Goal: Communication & Community: Connect with others

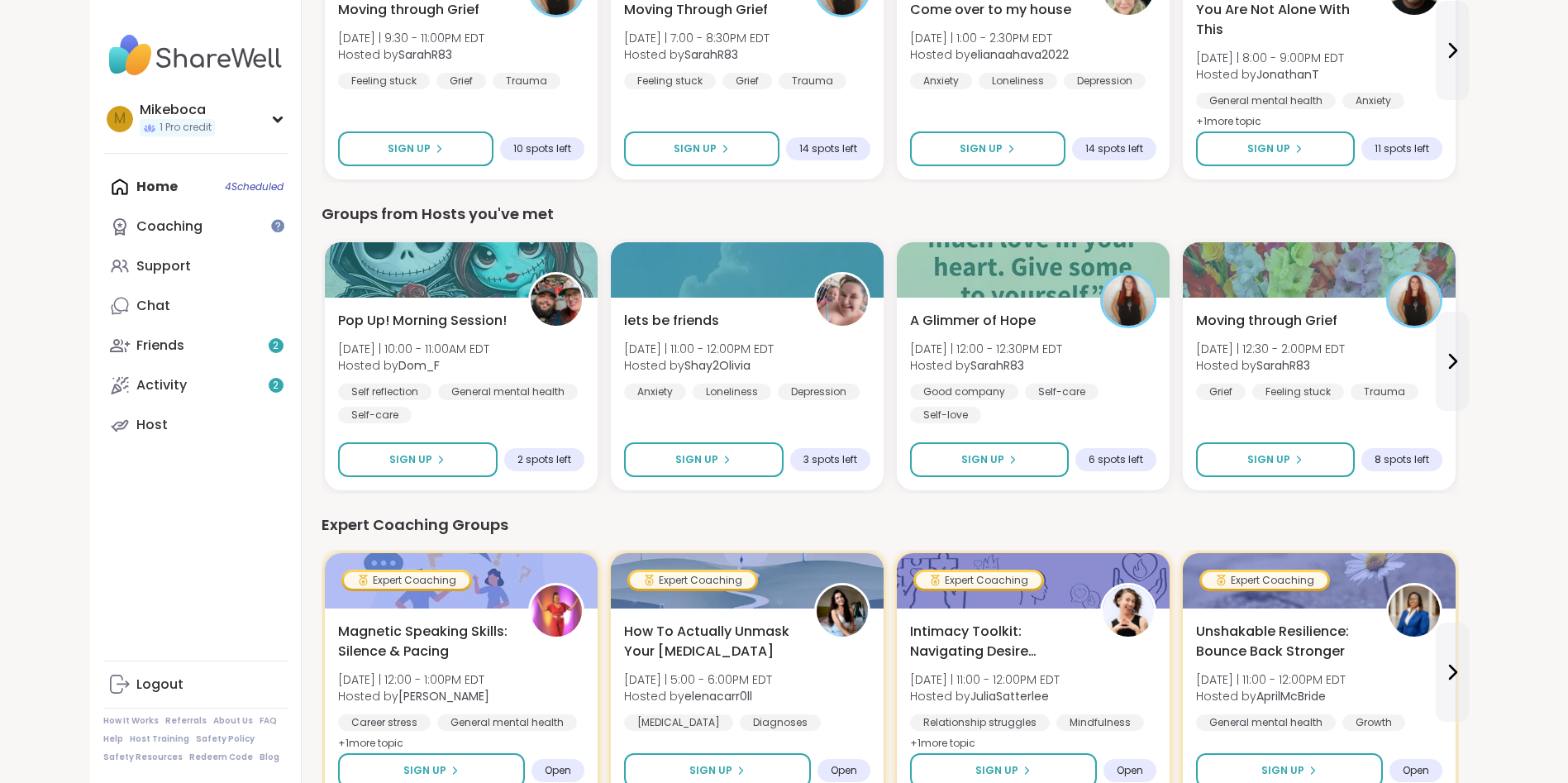
scroll to position [692, 0]
click at [420, 468] on span "Sign Up" at bounding box center [410, 461] width 44 height 15
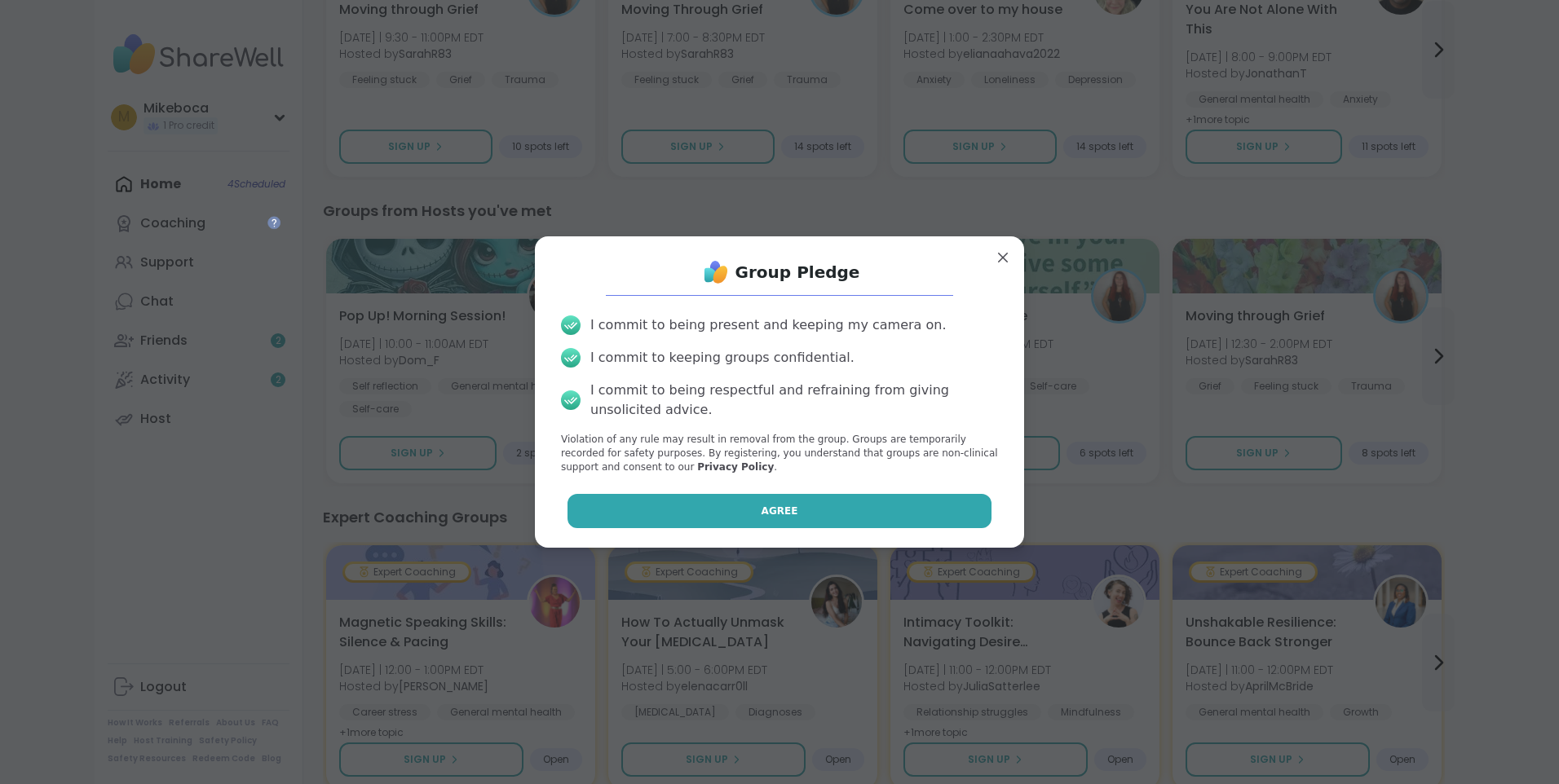
click at [738, 504] on button "Agree" at bounding box center [780, 510] width 425 height 34
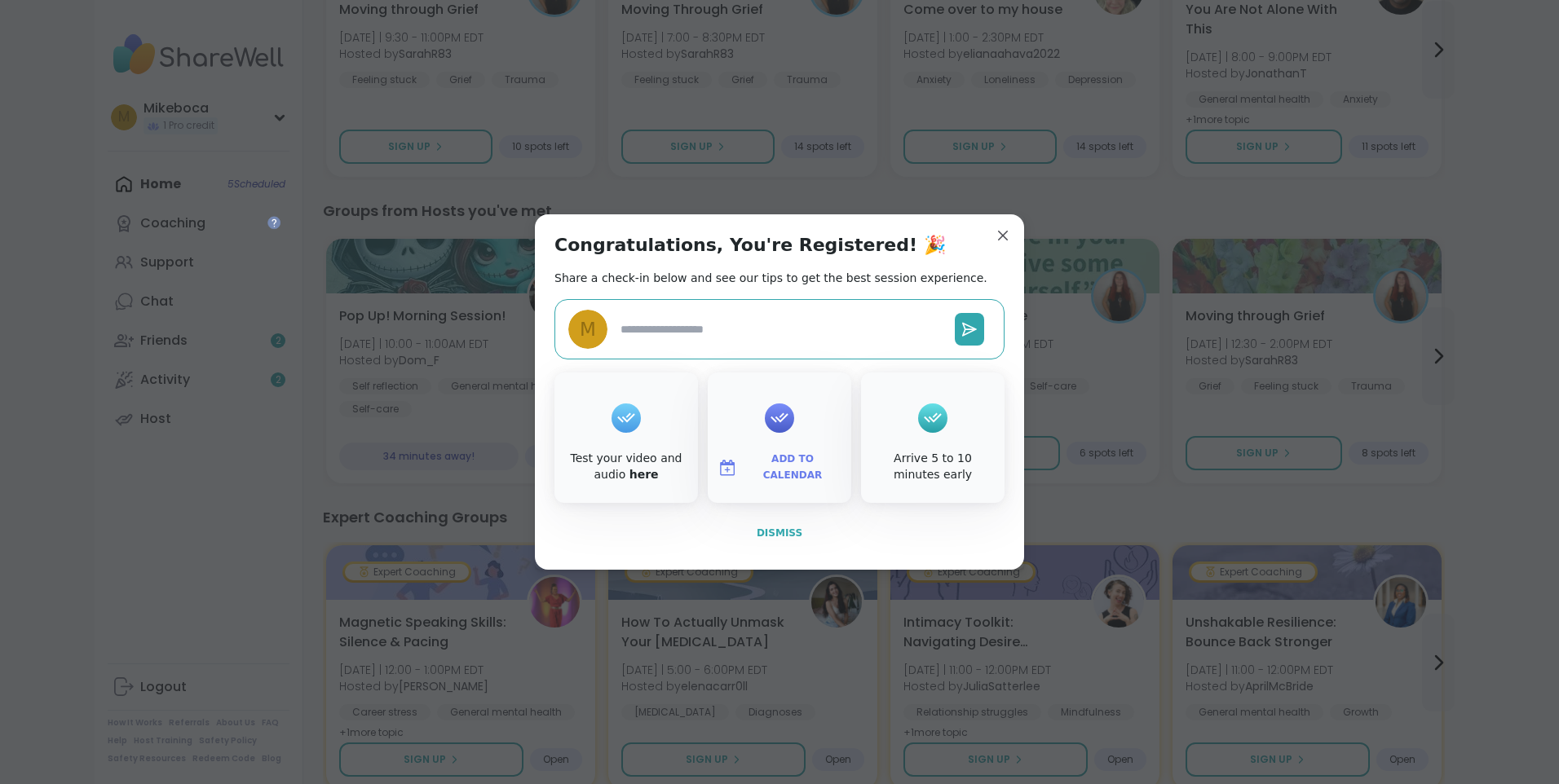
click at [769, 537] on span "Dismiss" at bounding box center [780, 533] width 45 height 11
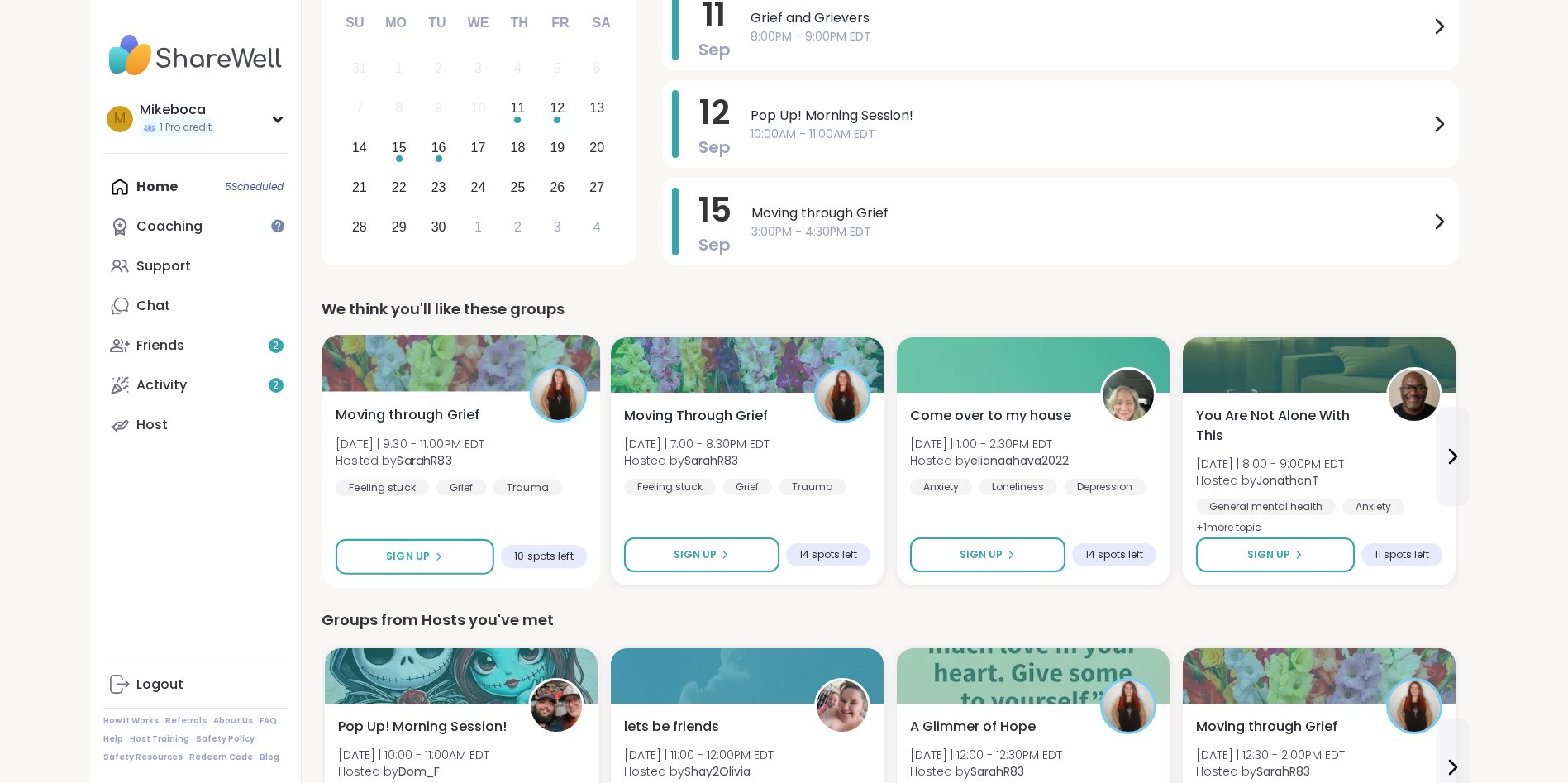
scroll to position [0, 0]
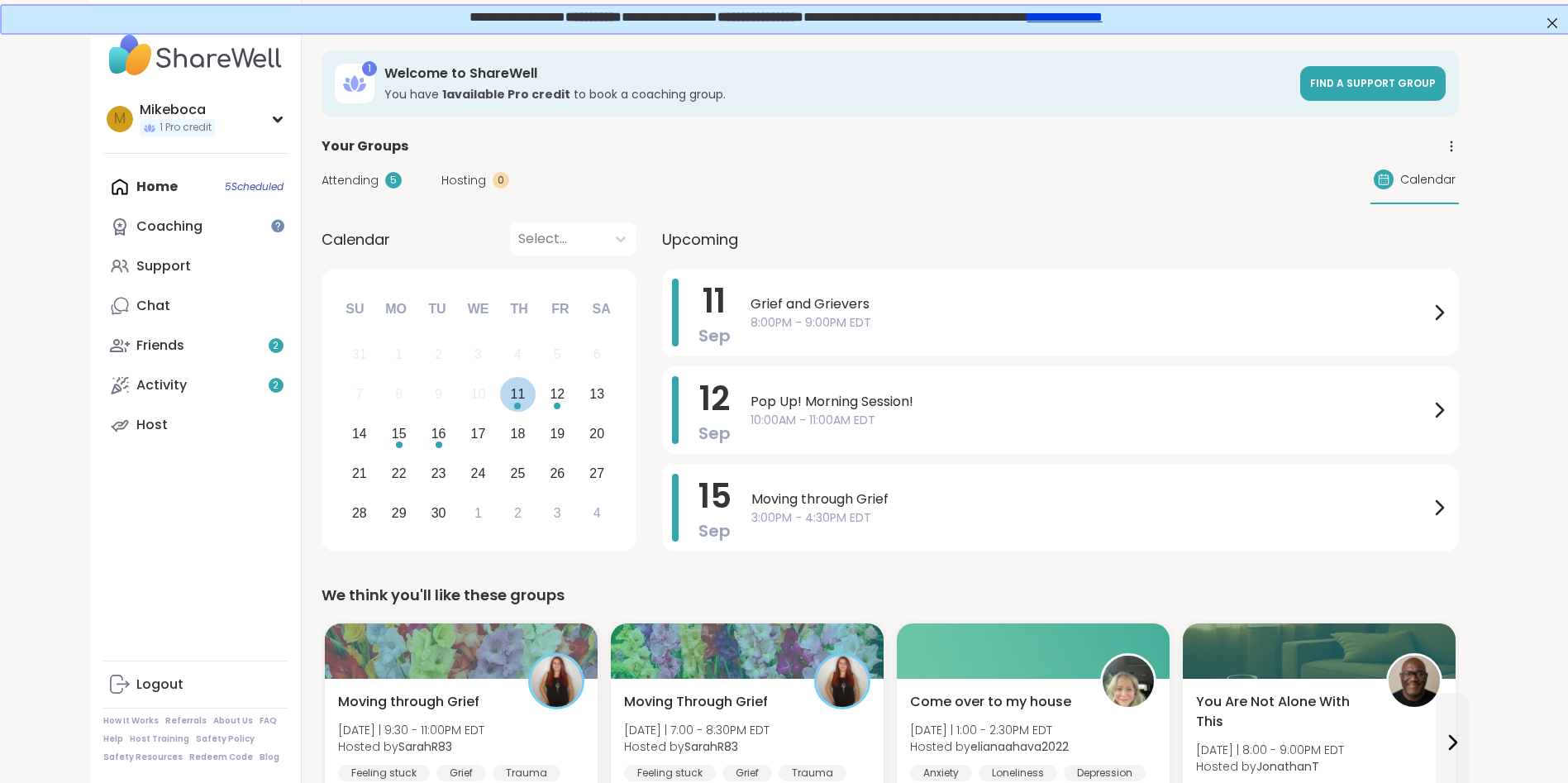
click at [526, 392] on div "11" at bounding box center [518, 395] width 35 height 35
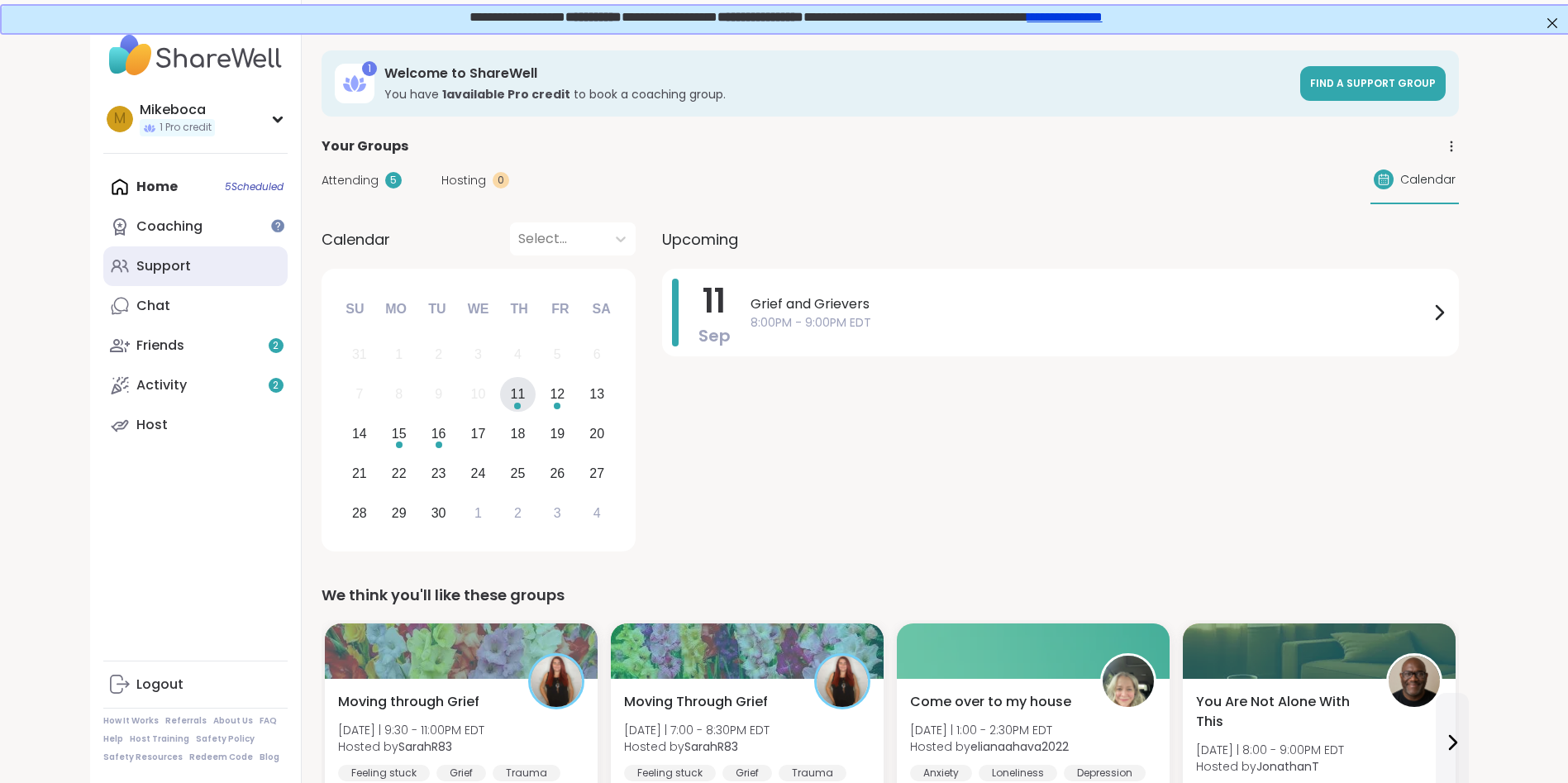
click at [154, 277] on link "Support" at bounding box center [195, 266] width 185 height 40
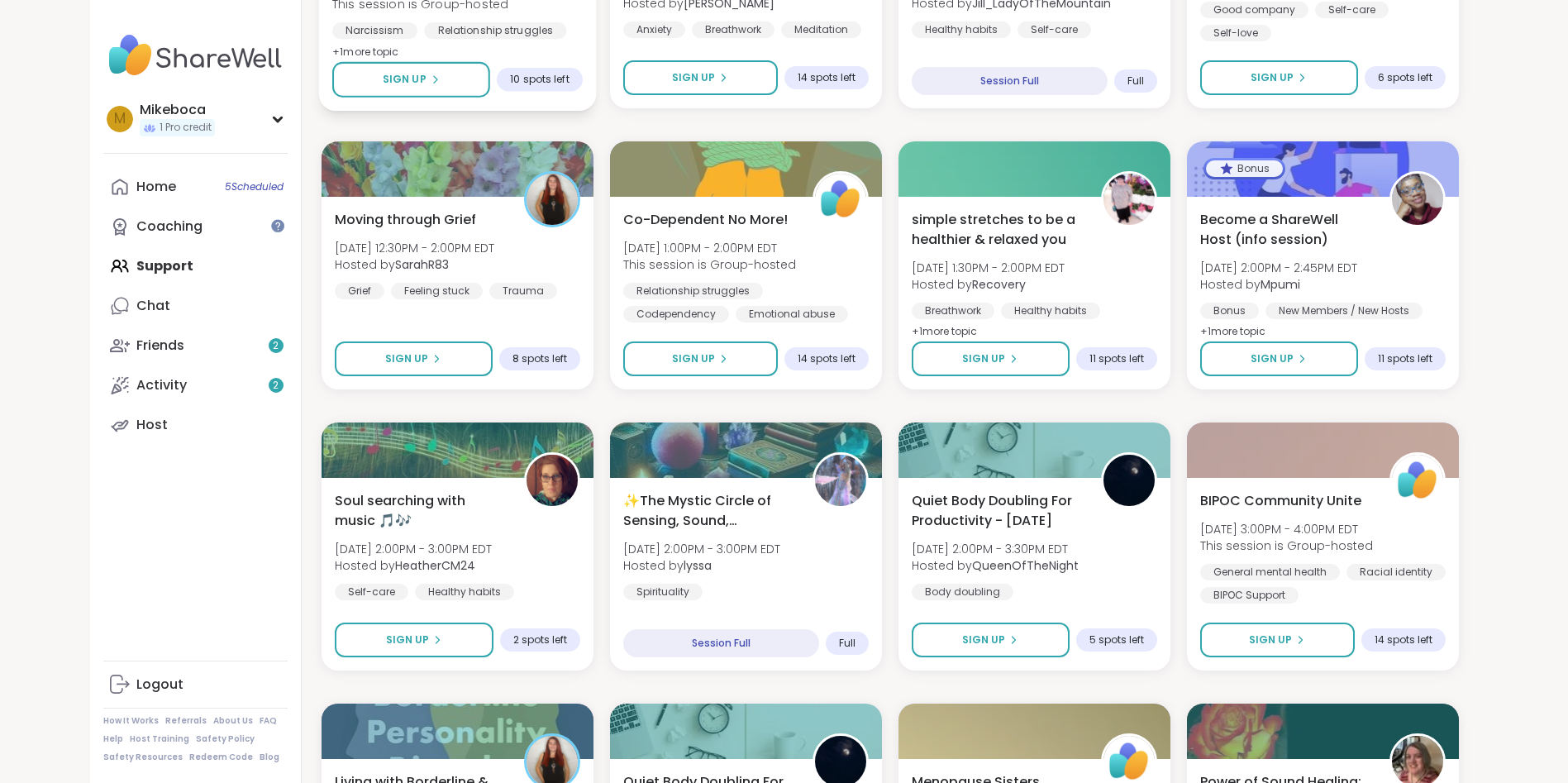
scroll to position [1076, 0]
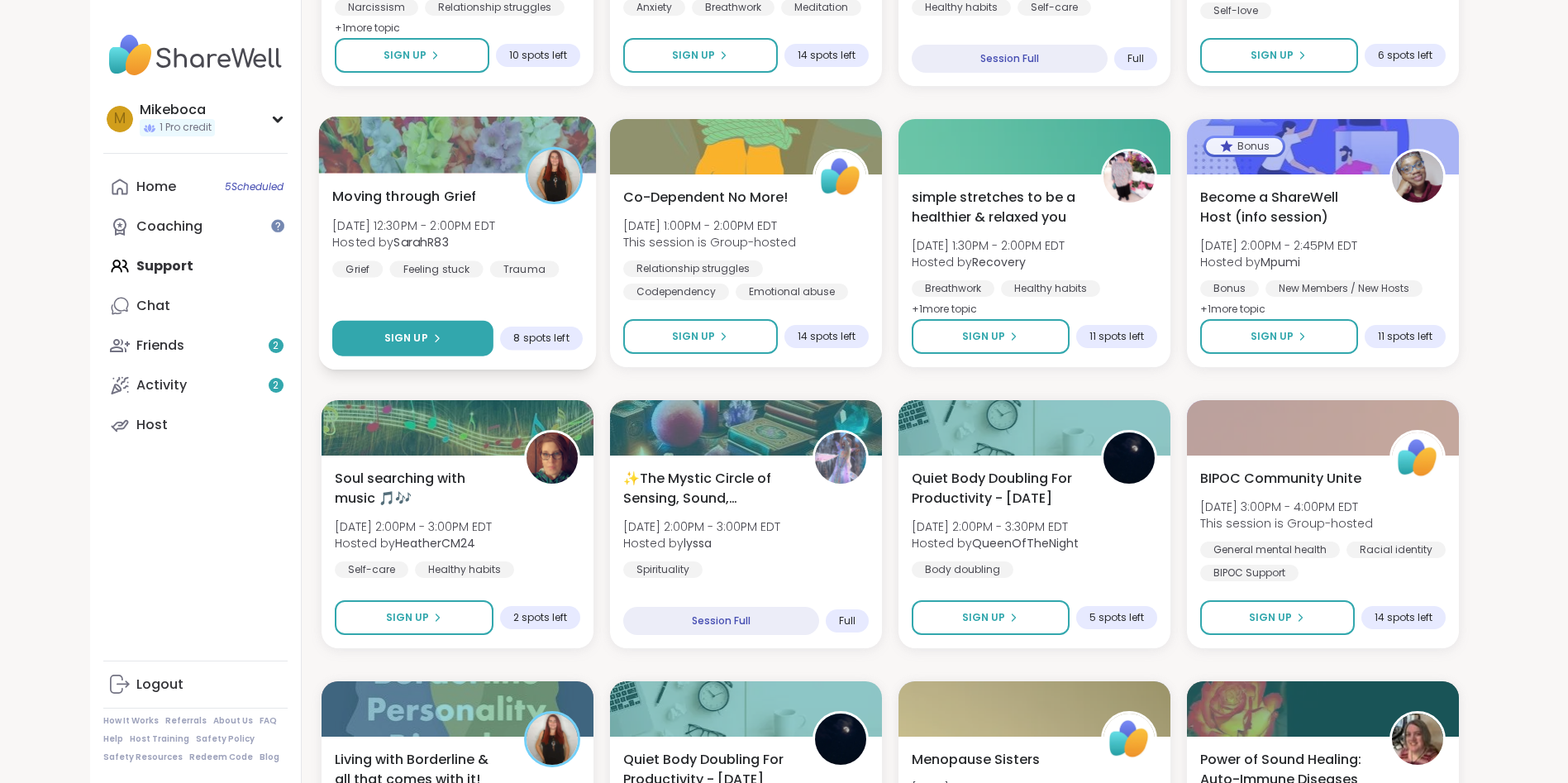
click at [412, 341] on span "Sign Up" at bounding box center [405, 338] width 44 height 15
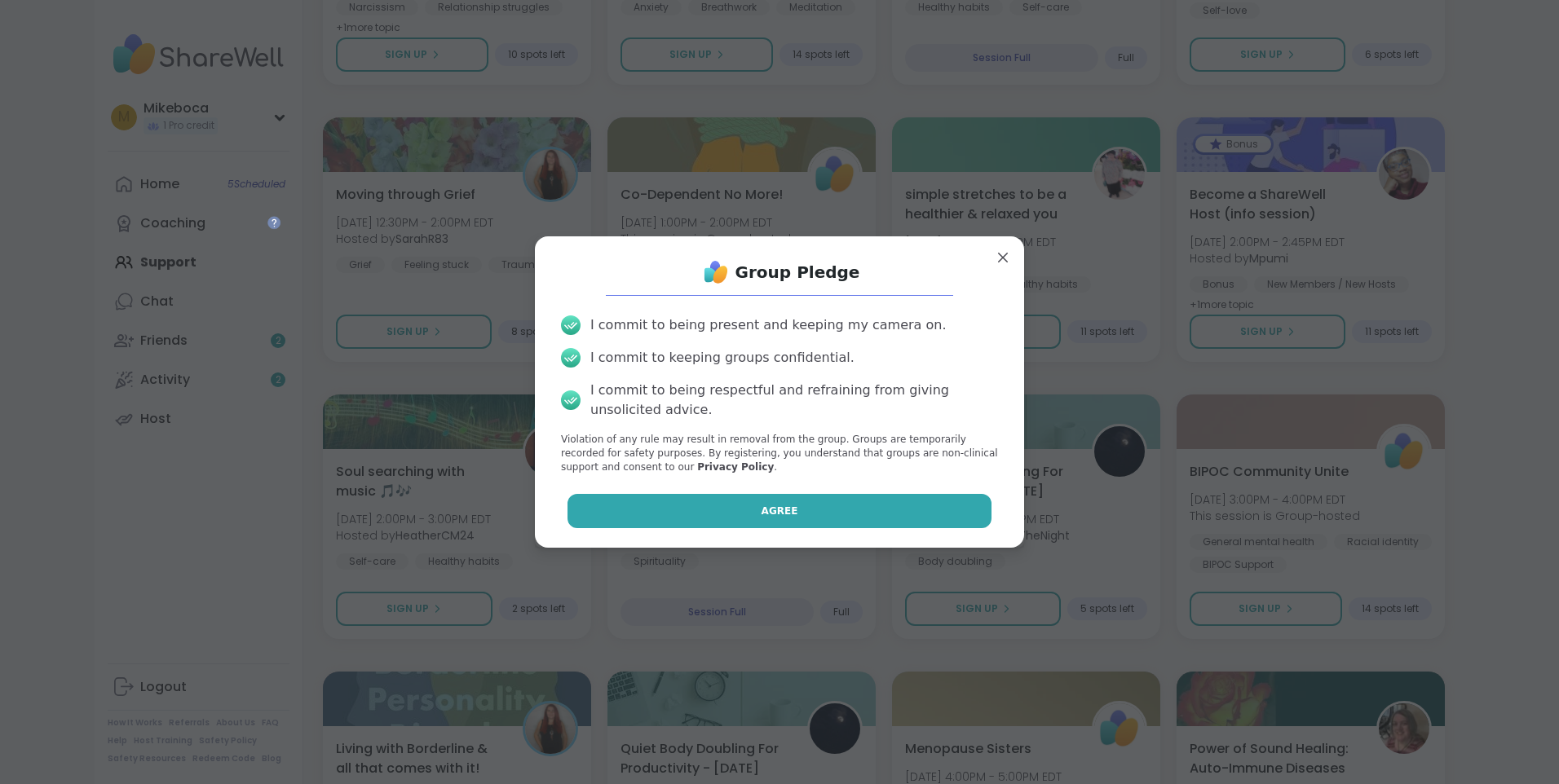
click at [830, 515] on button "Agree" at bounding box center [780, 510] width 425 height 34
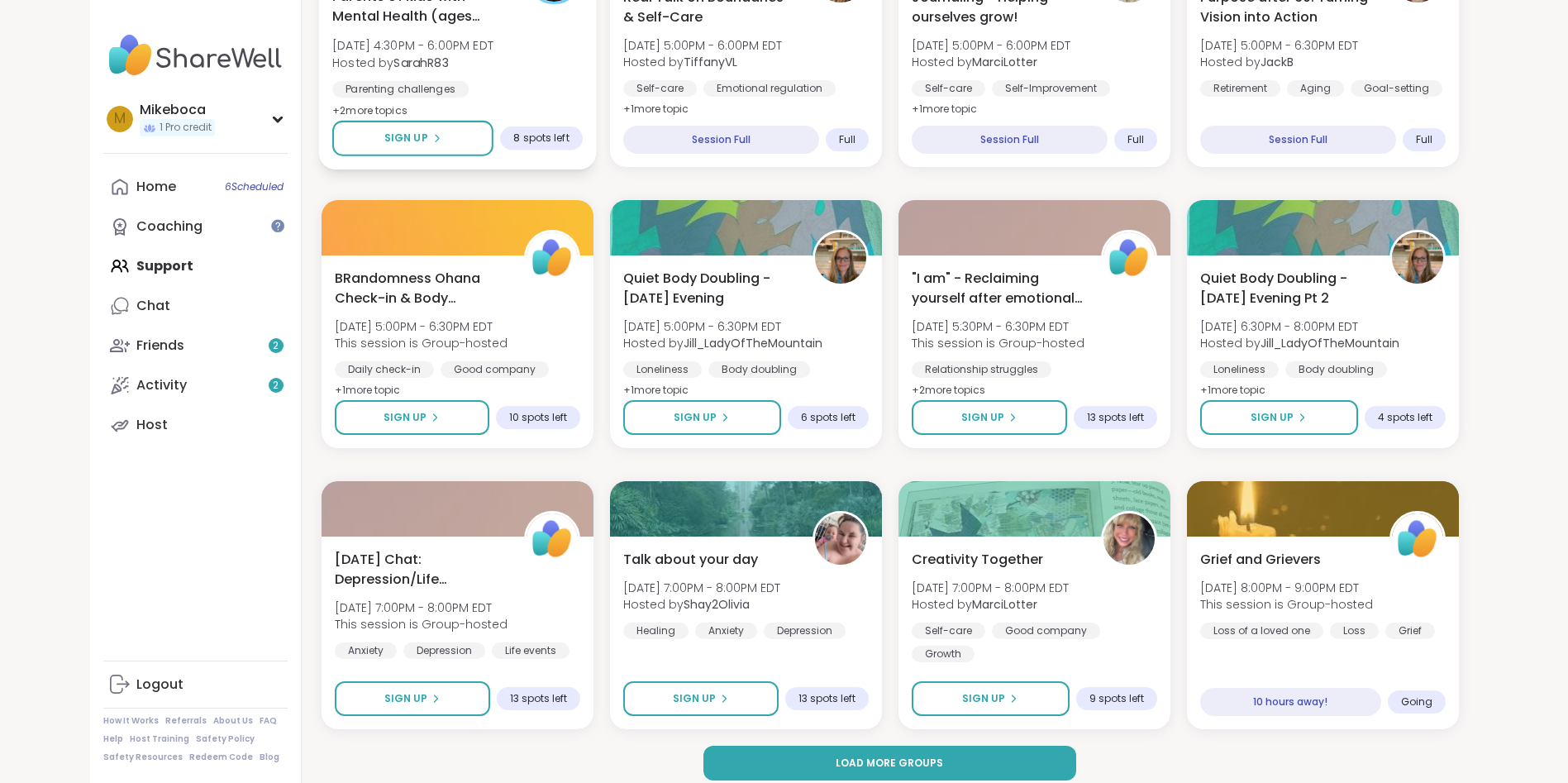
scroll to position [2133, 0]
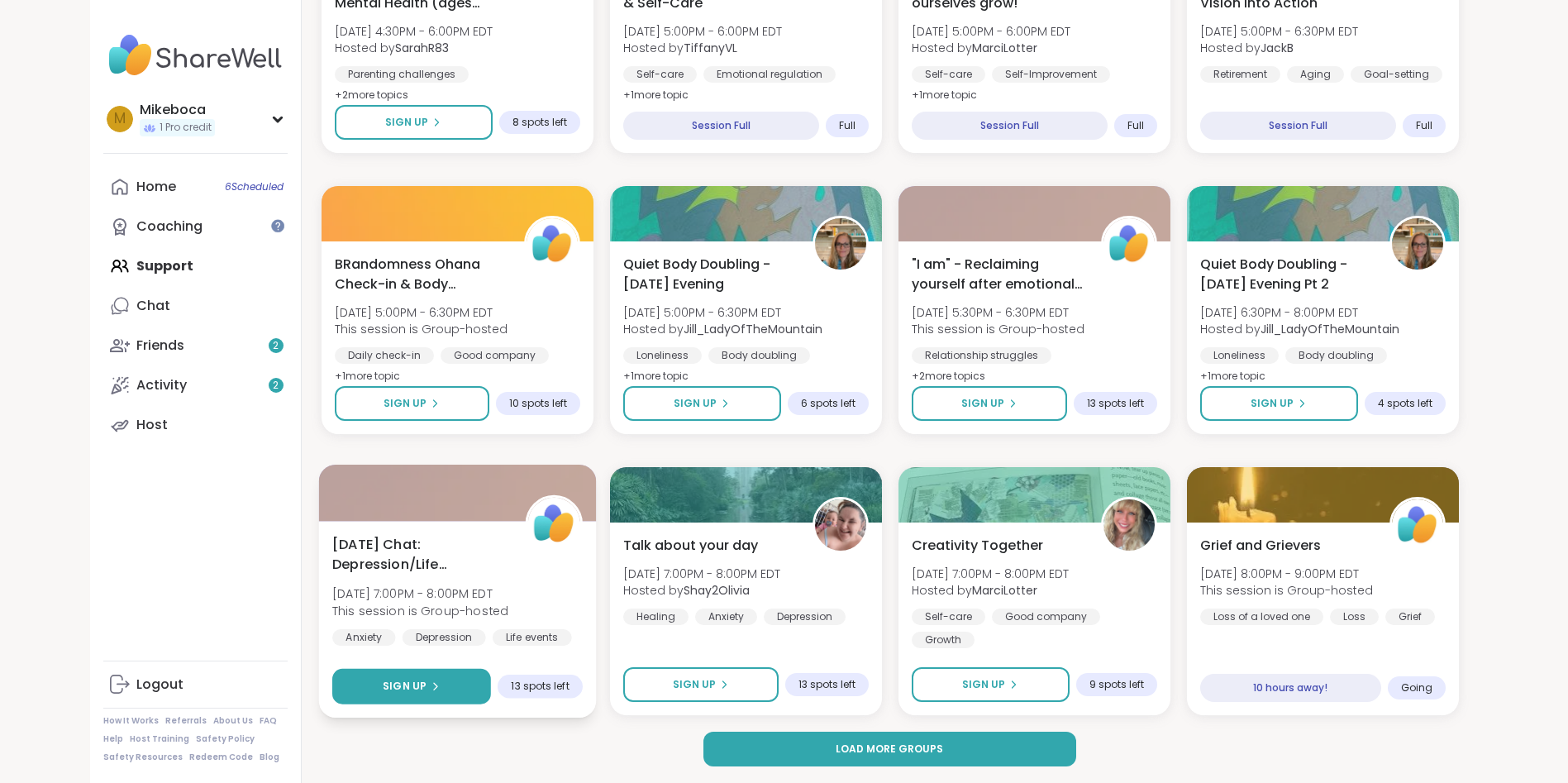
click at [405, 677] on button "Sign Up" at bounding box center [412, 687] width 159 height 35
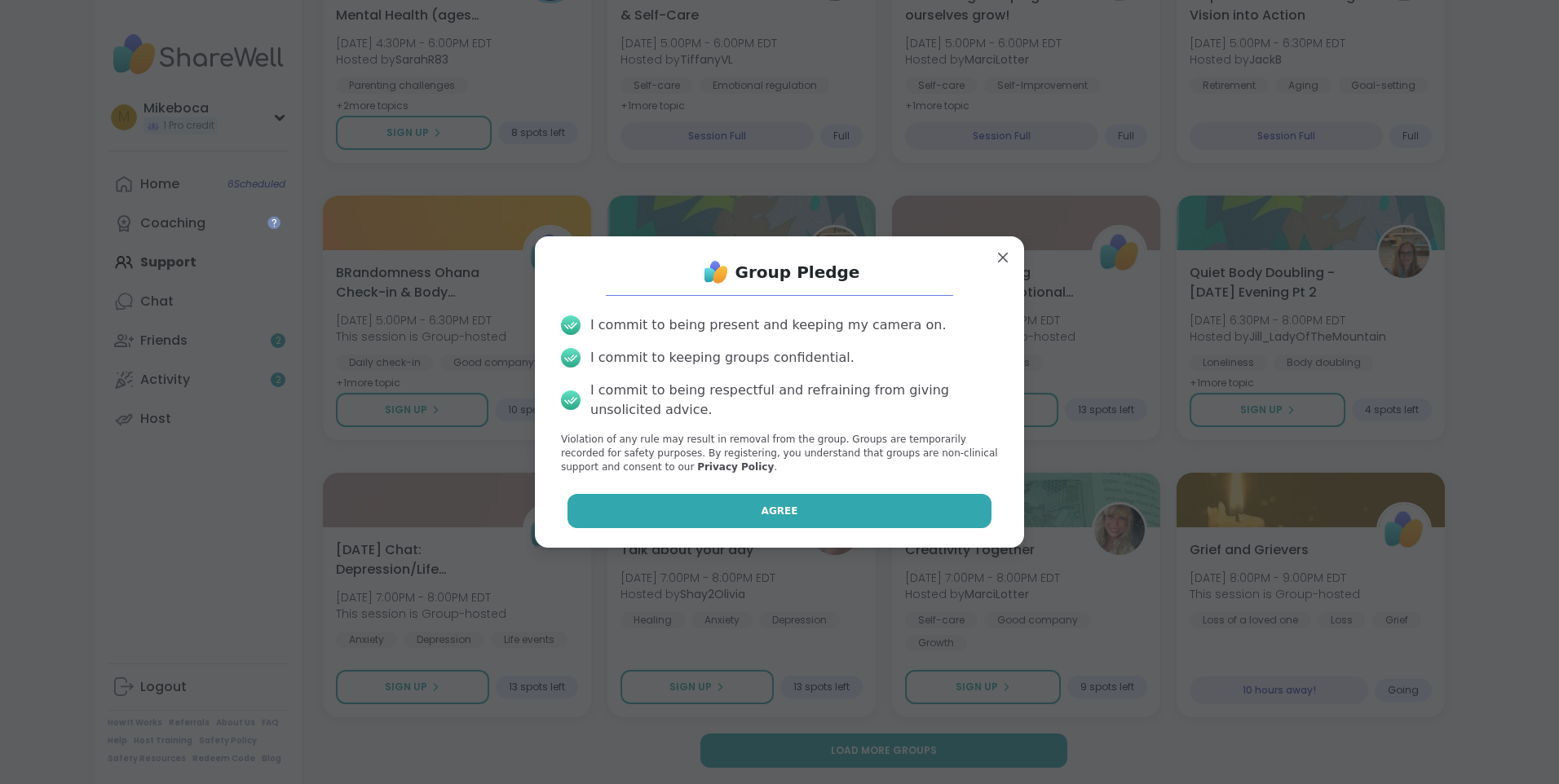
click at [762, 504] on span "Agree" at bounding box center [780, 510] width 37 height 15
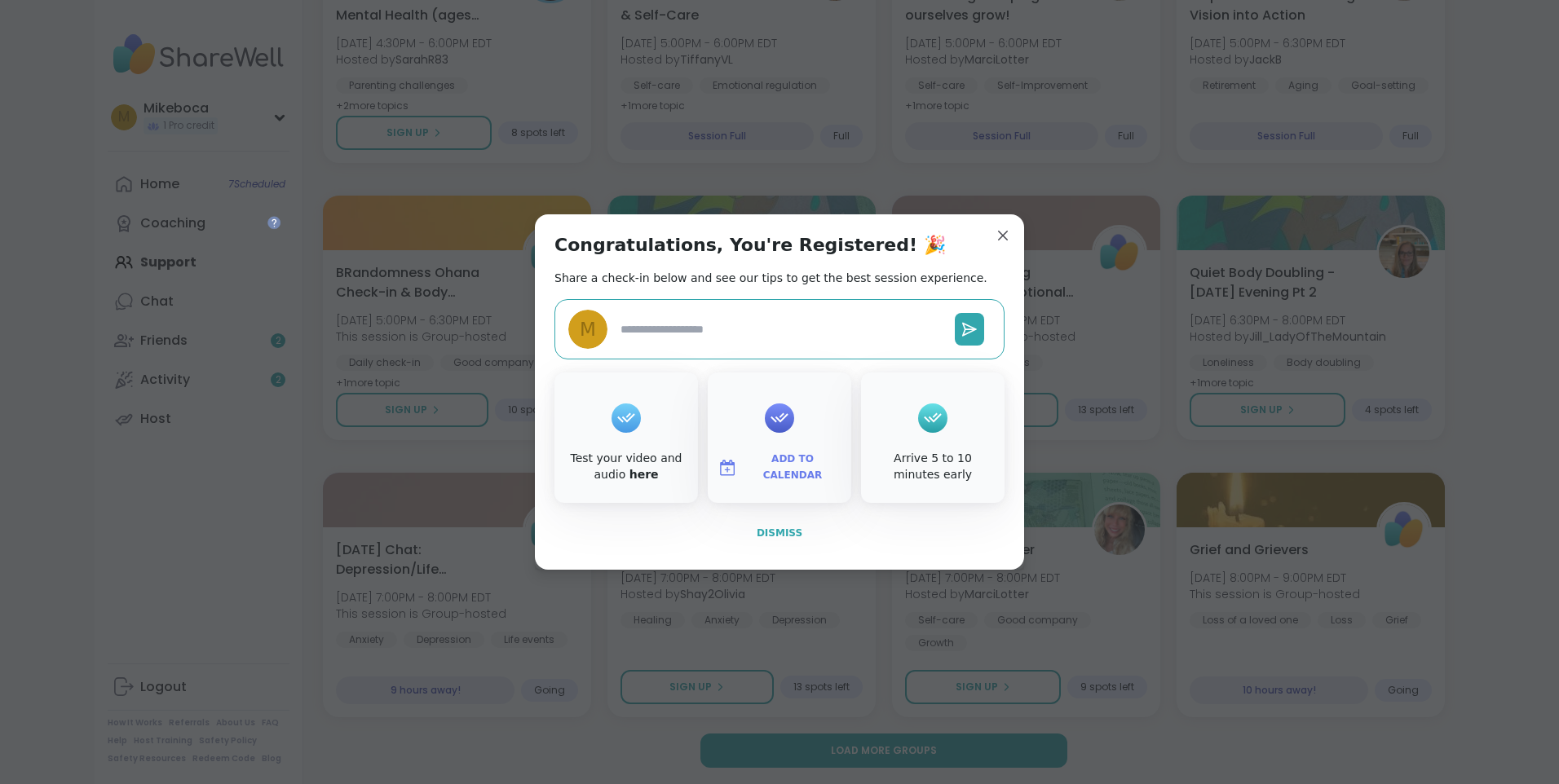
click at [774, 538] on span "Dismiss" at bounding box center [780, 533] width 45 height 11
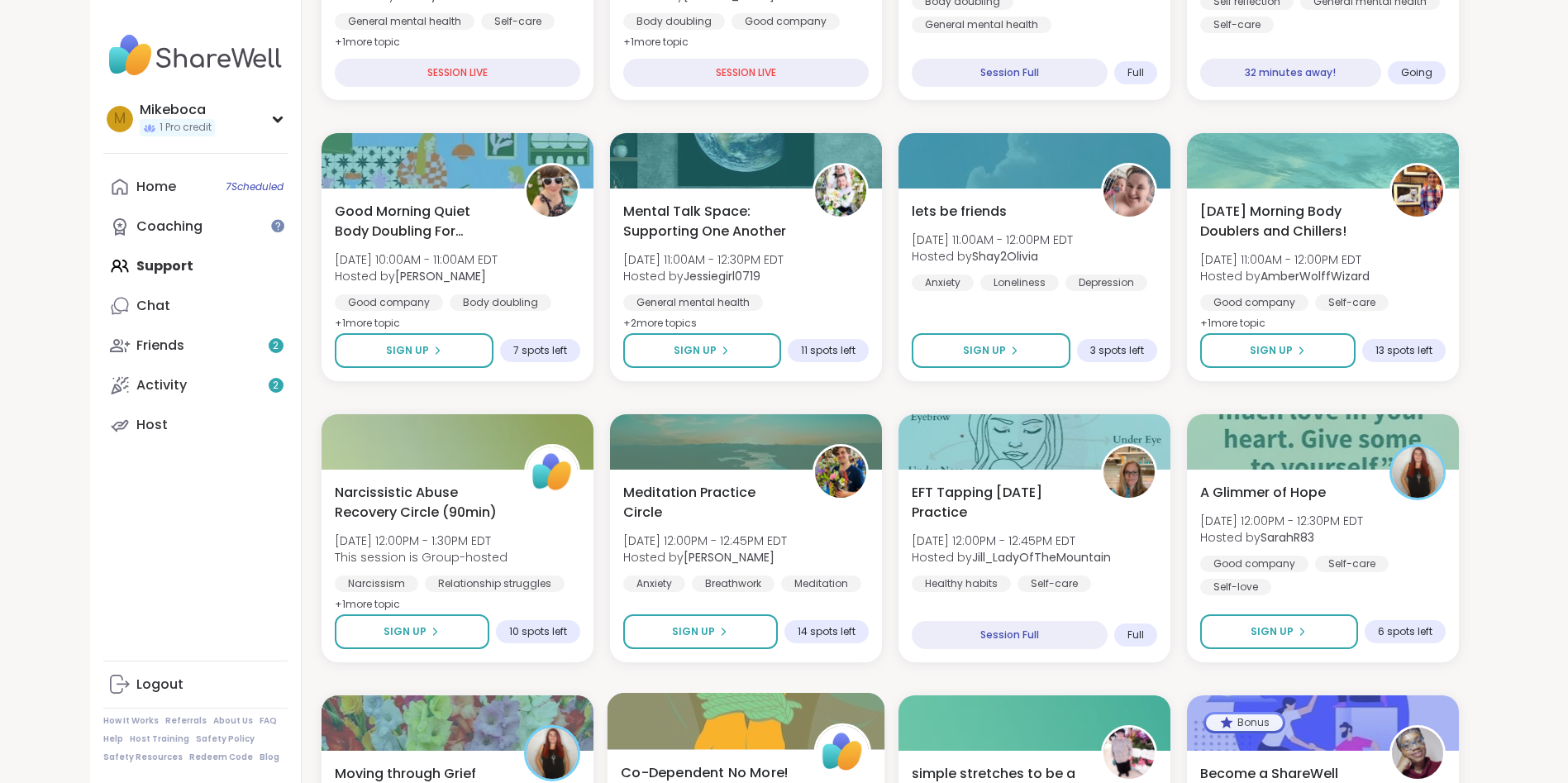
scroll to position [497, 0]
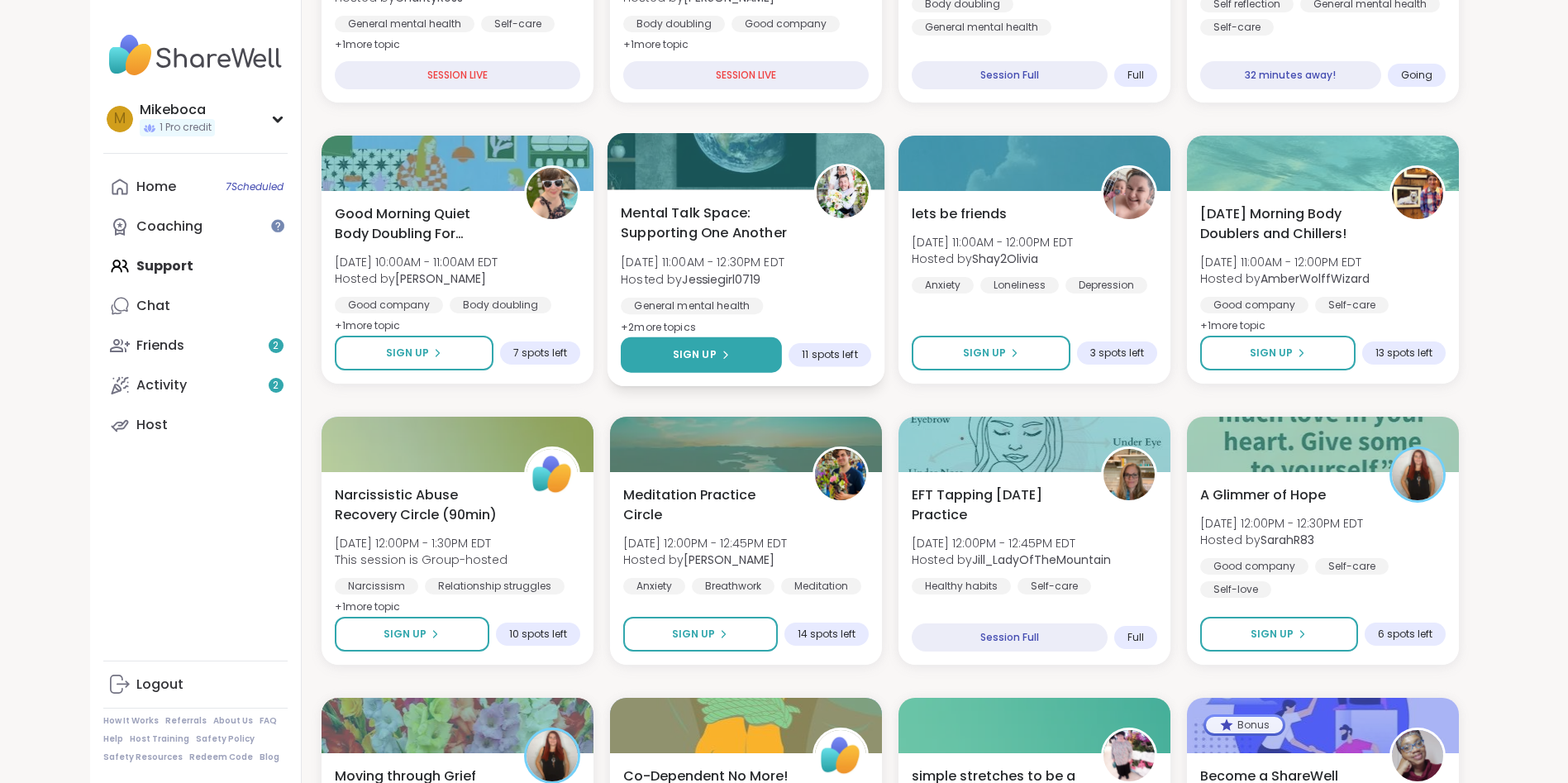
click at [693, 354] on span "Sign Up" at bounding box center [694, 354] width 44 height 15
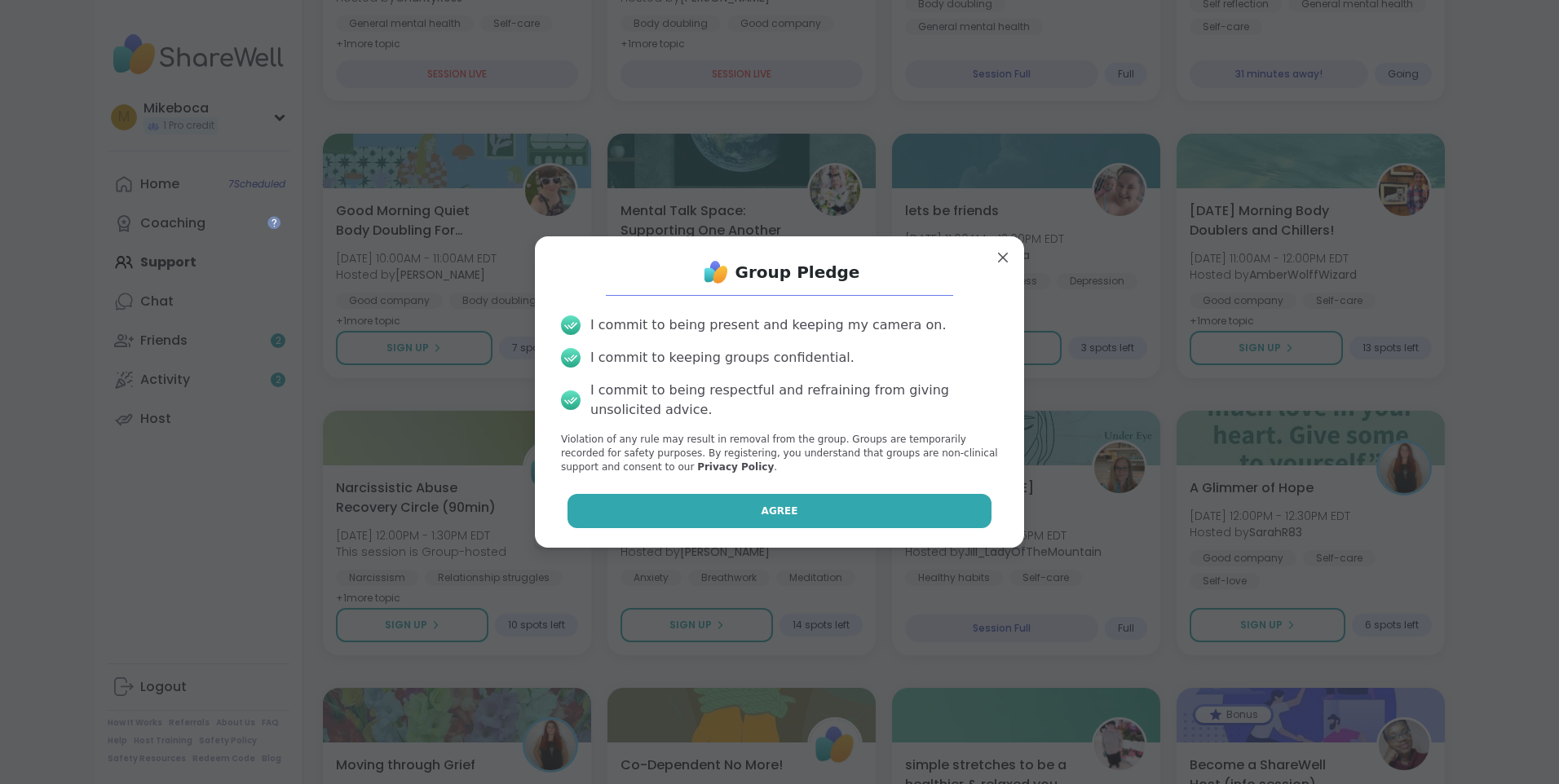
click at [770, 516] on span "Agree" at bounding box center [780, 510] width 37 height 15
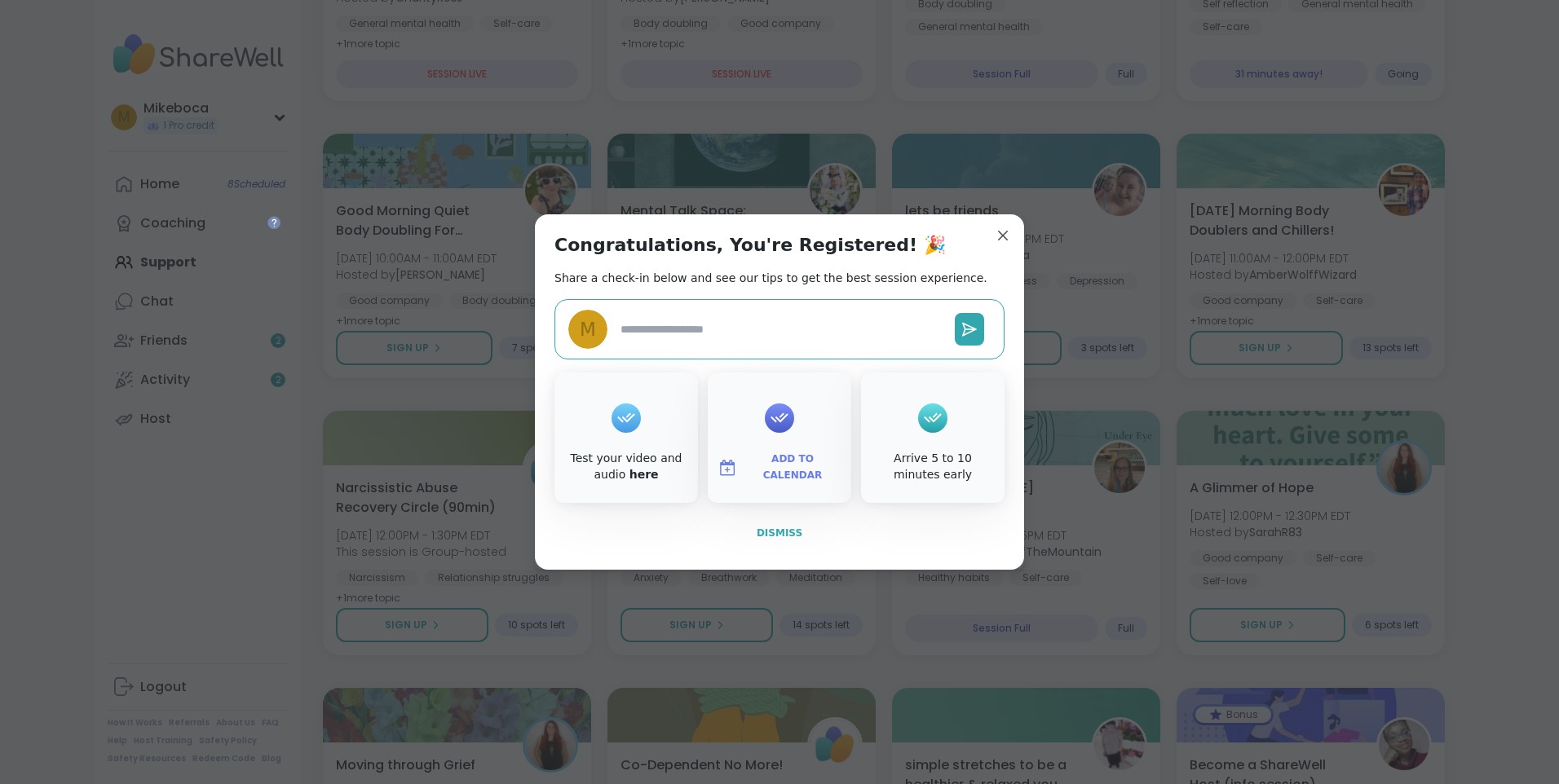
click at [770, 534] on span "Dismiss" at bounding box center [780, 533] width 45 height 11
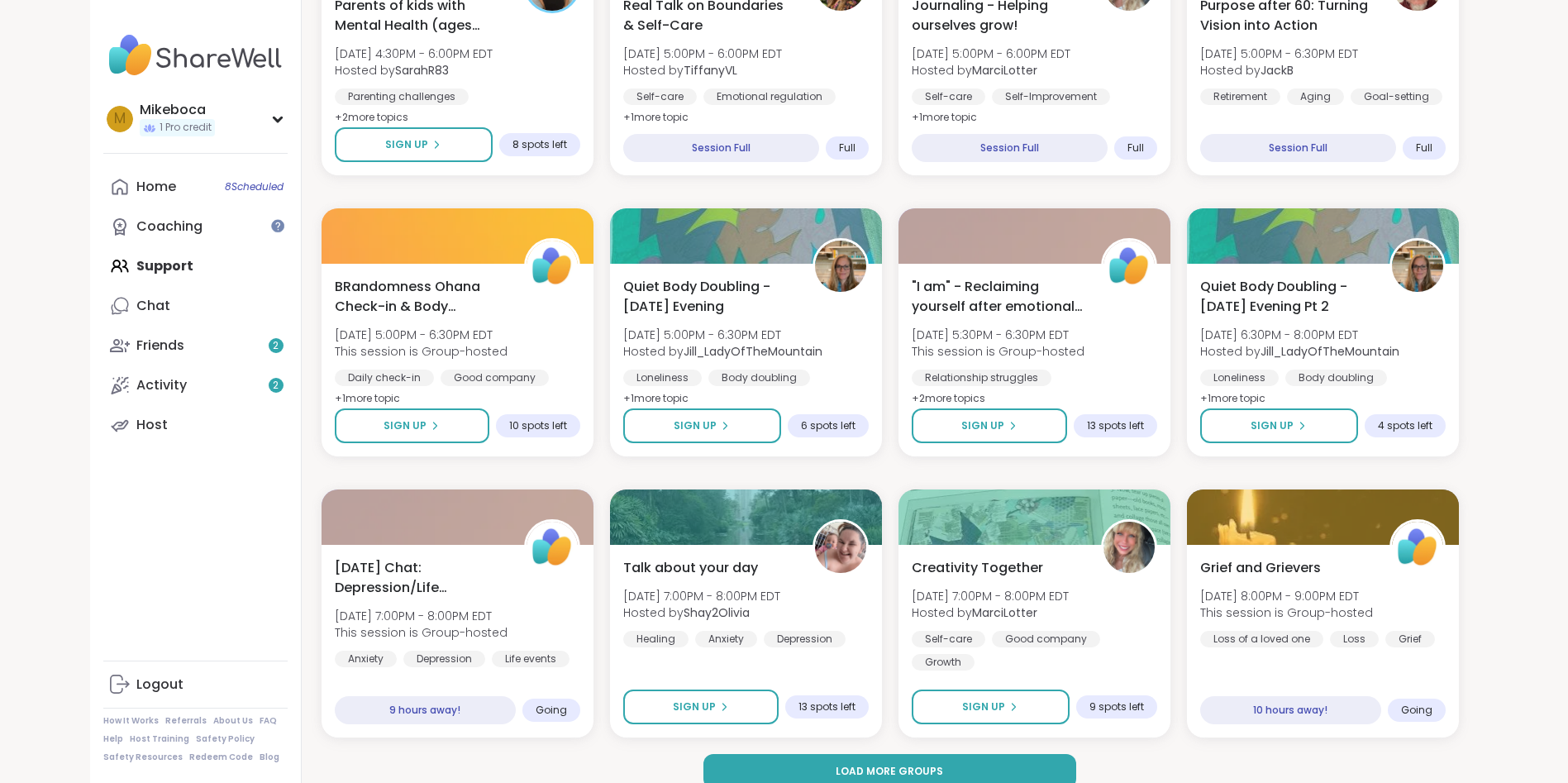
scroll to position [2133, 0]
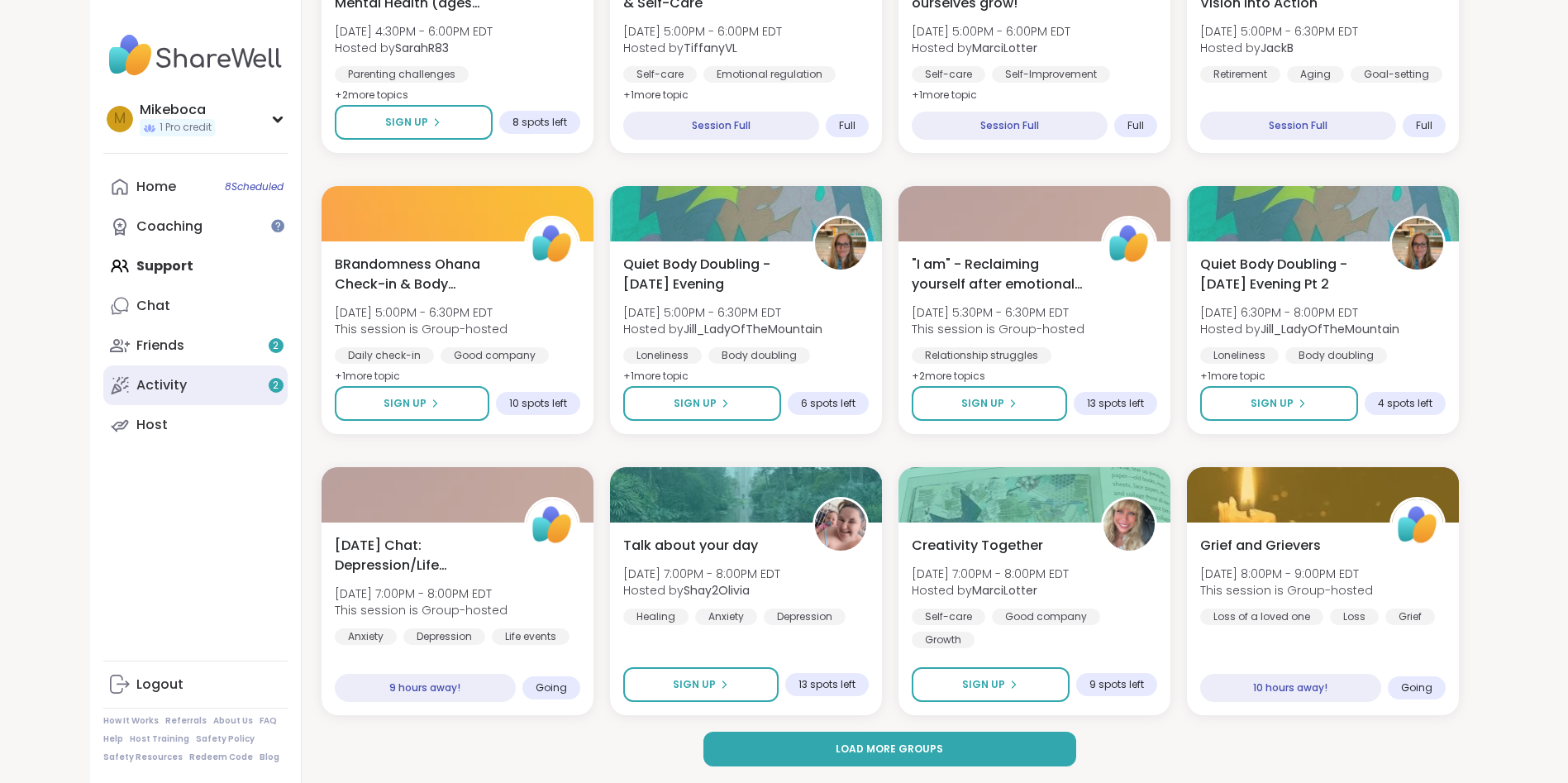
click at [188, 375] on link "Activity 2" at bounding box center [195, 385] width 185 height 40
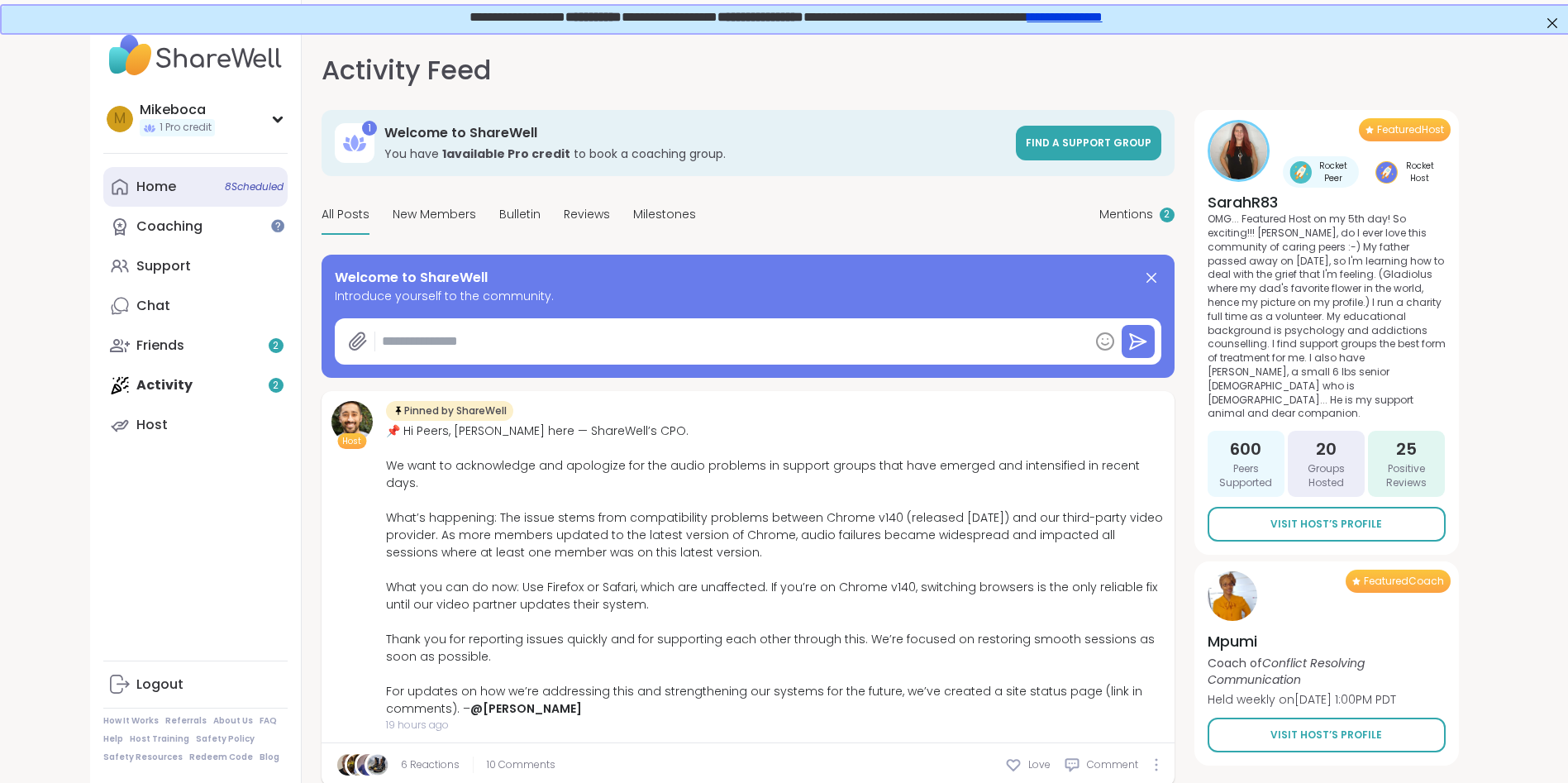
click at [160, 183] on div "Home 8 Scheduled" at bounding box center [155, 186] width 40 height 19
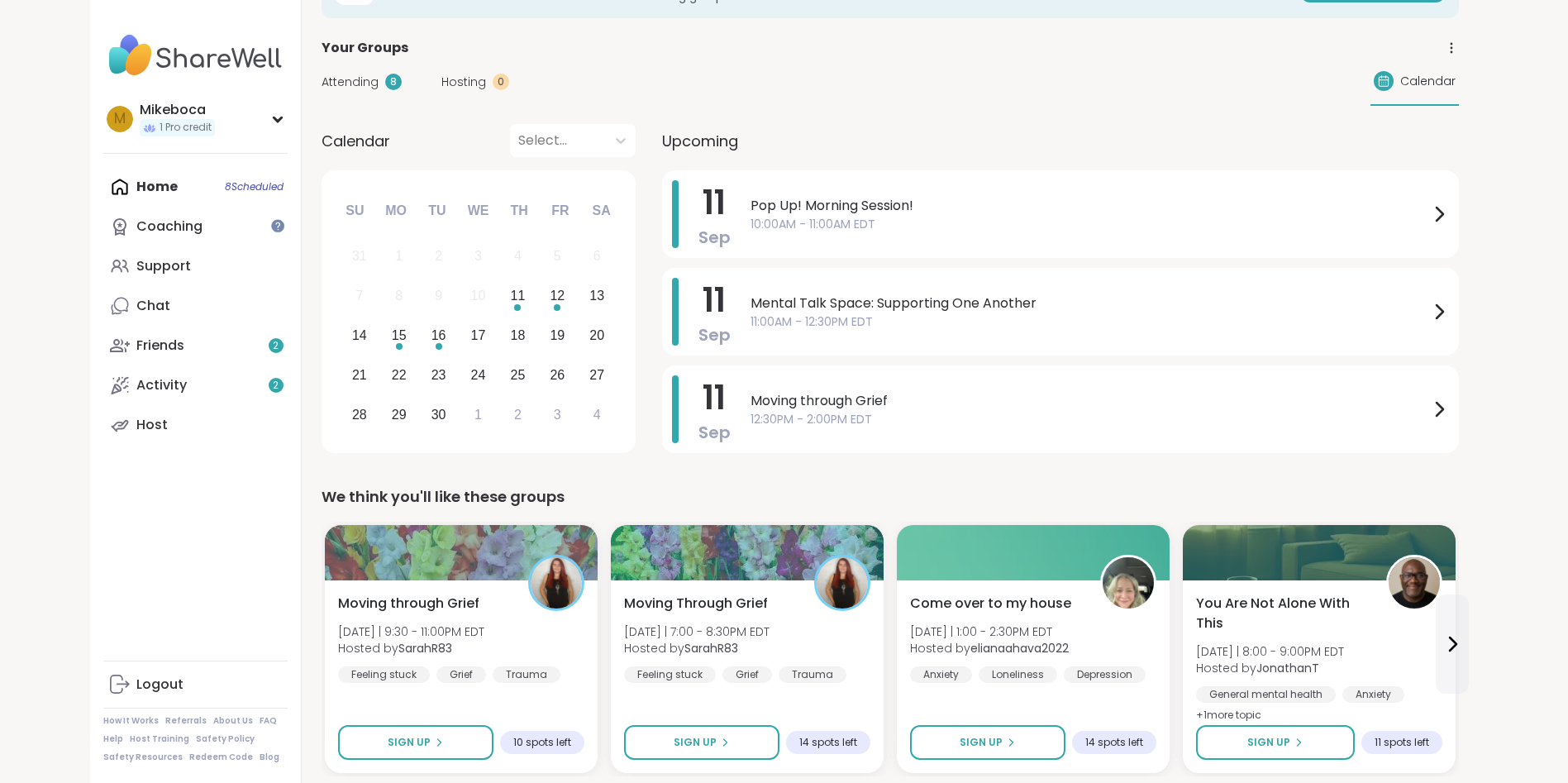
scroll to position [126, 0]
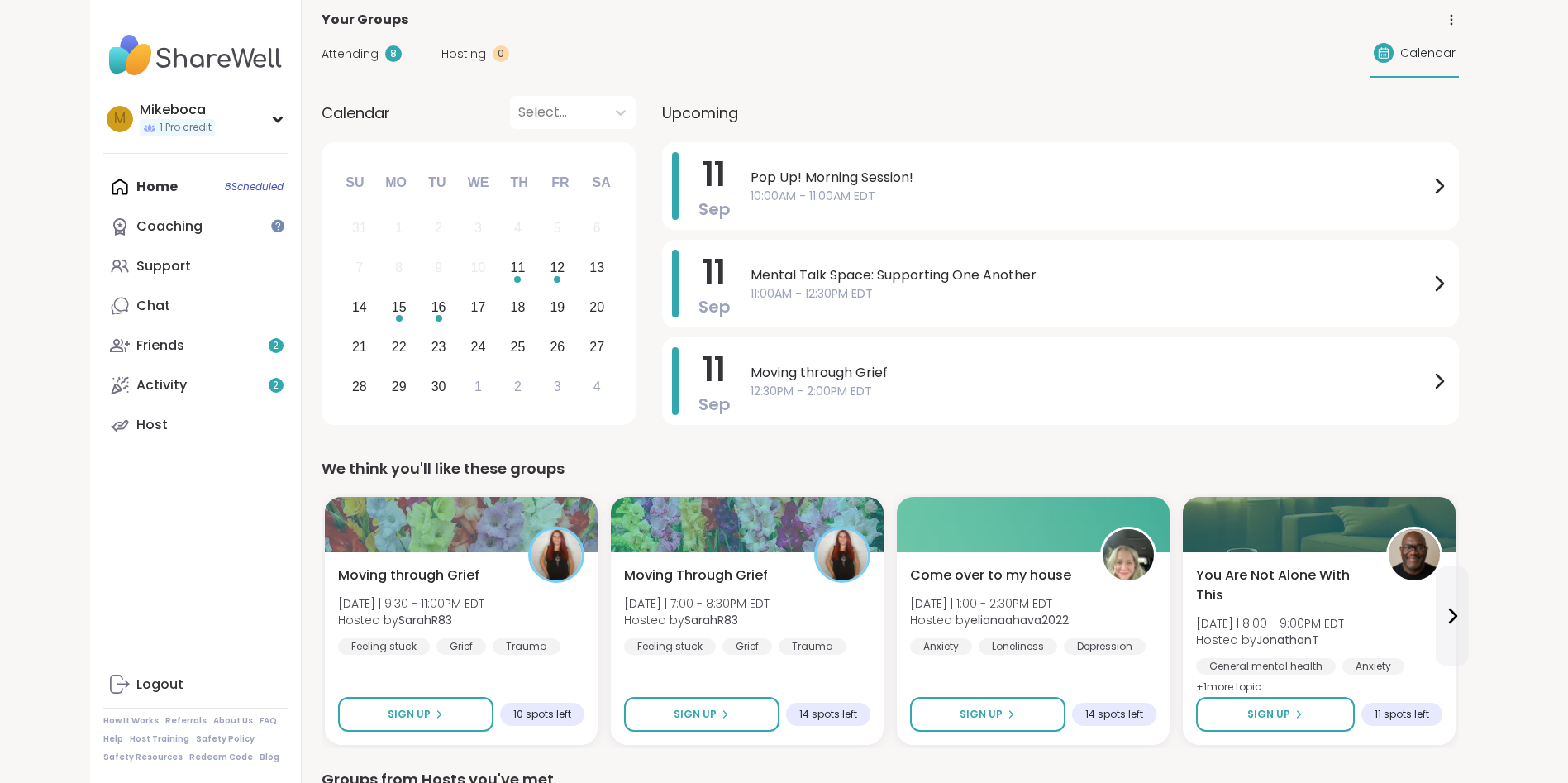
click at [353, 60] on span "Attending" at bounding box center [350, 54] width 57 height 18
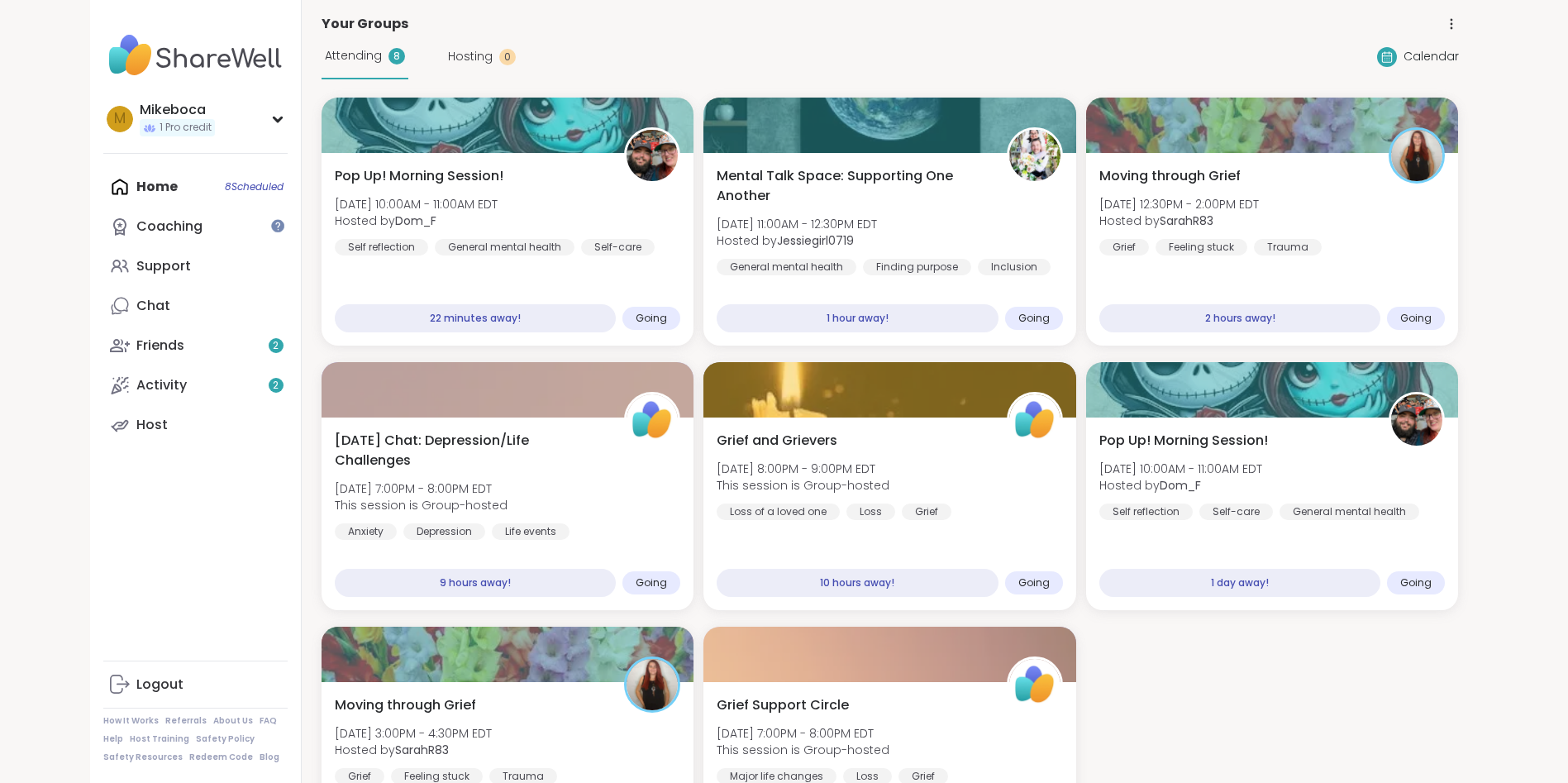
scroll to position [0, 0]
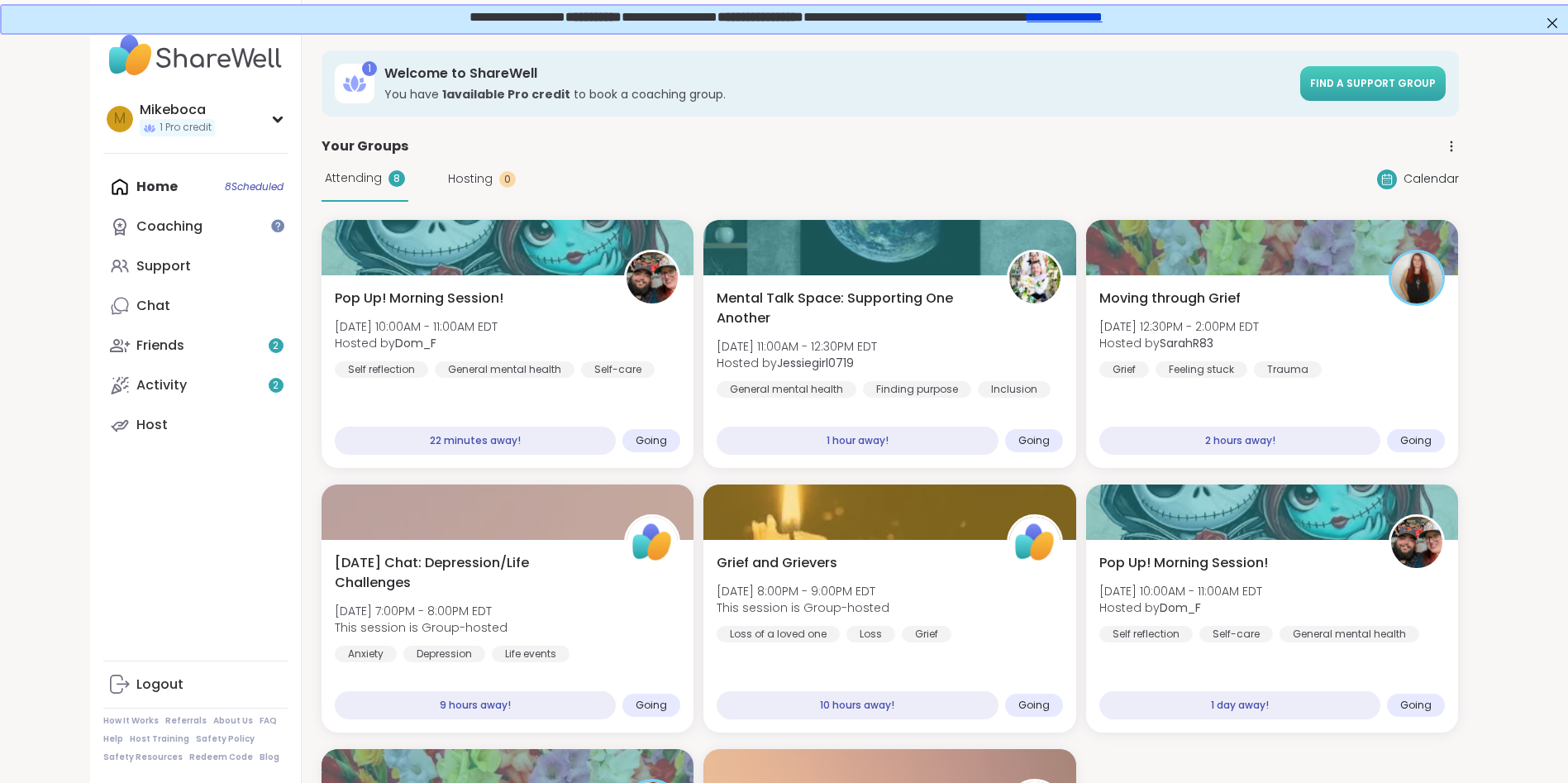
click at [1356, 80] on span "Find a support group" at bounding box center [1373, 83] width 125 height 14
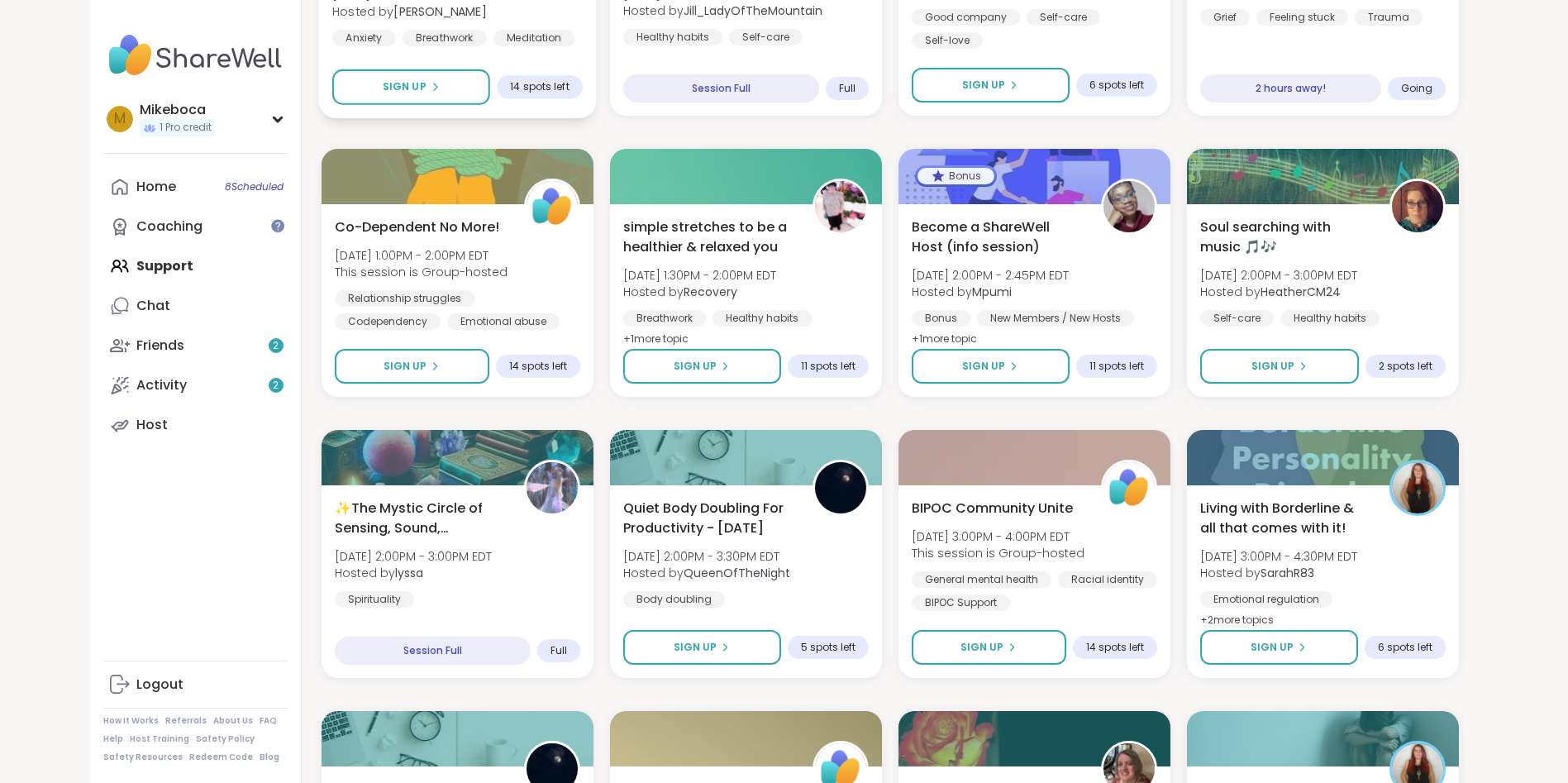
scroll to position [1076, 0]
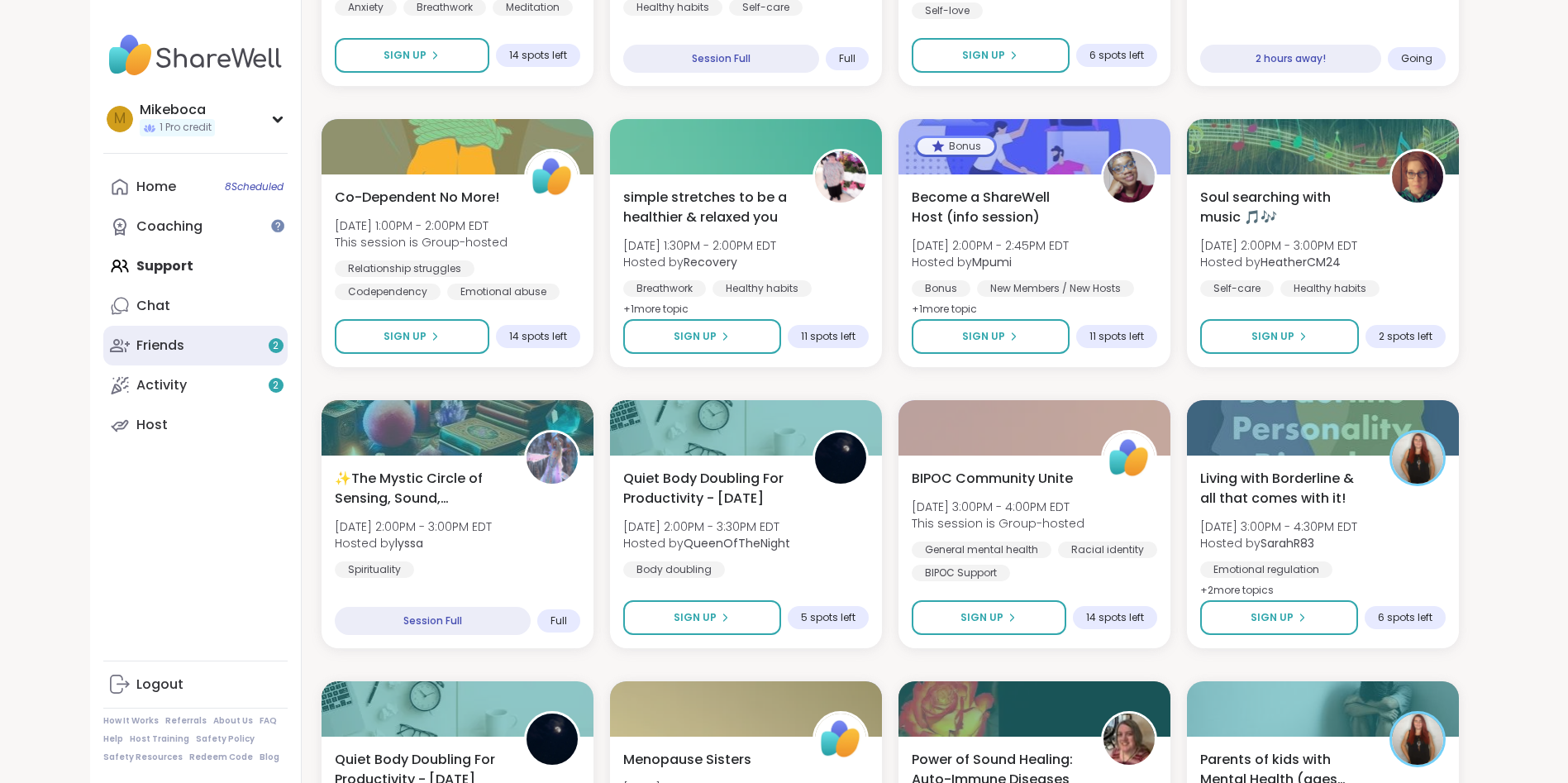
click at [171, 346] on div "Friends 2" at bounding box center [160, 346] width 48 height 19
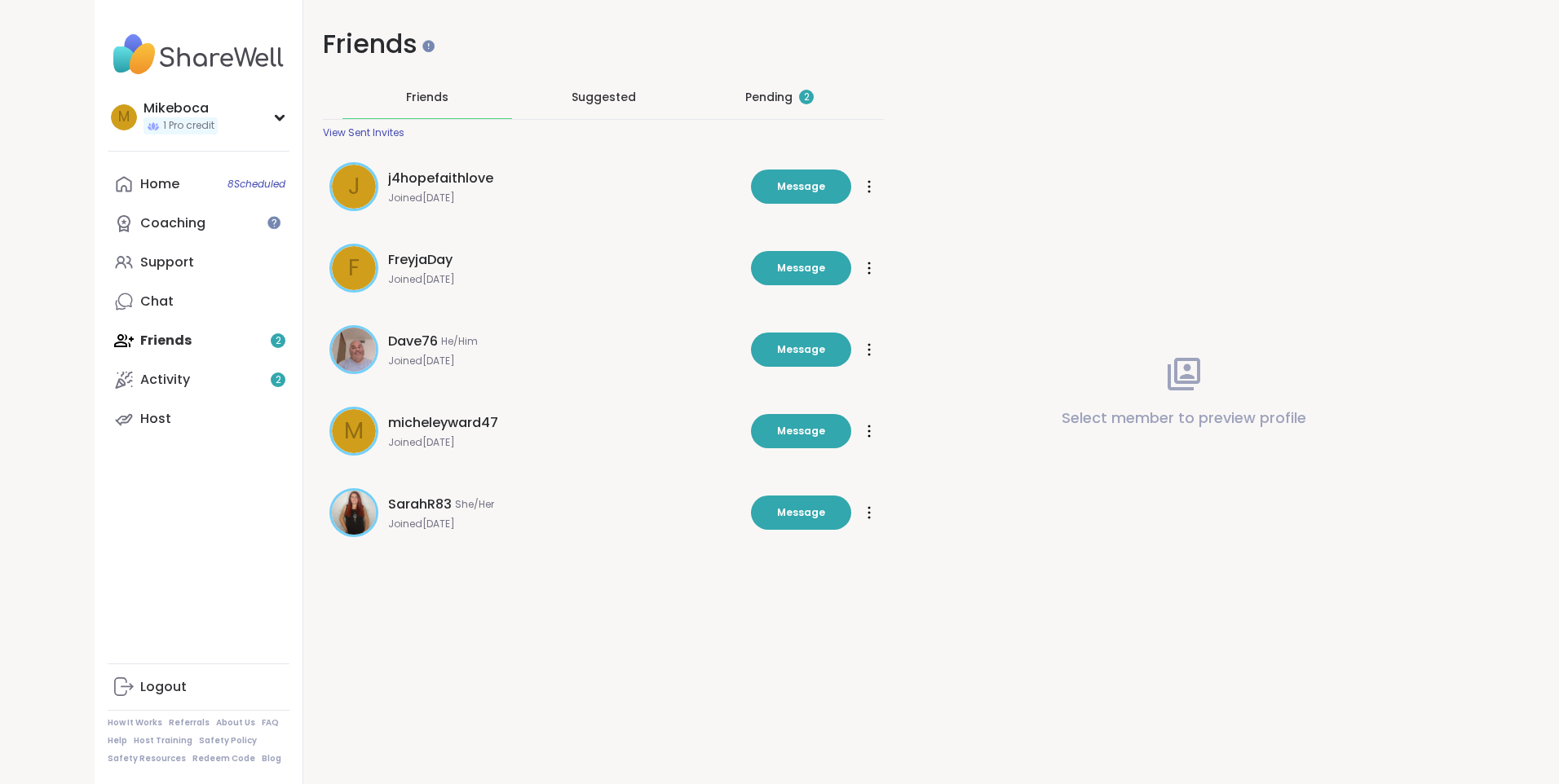
click at [769, 94] on div "Pending 2" at bounding box center [779, 97] width 69 height 17
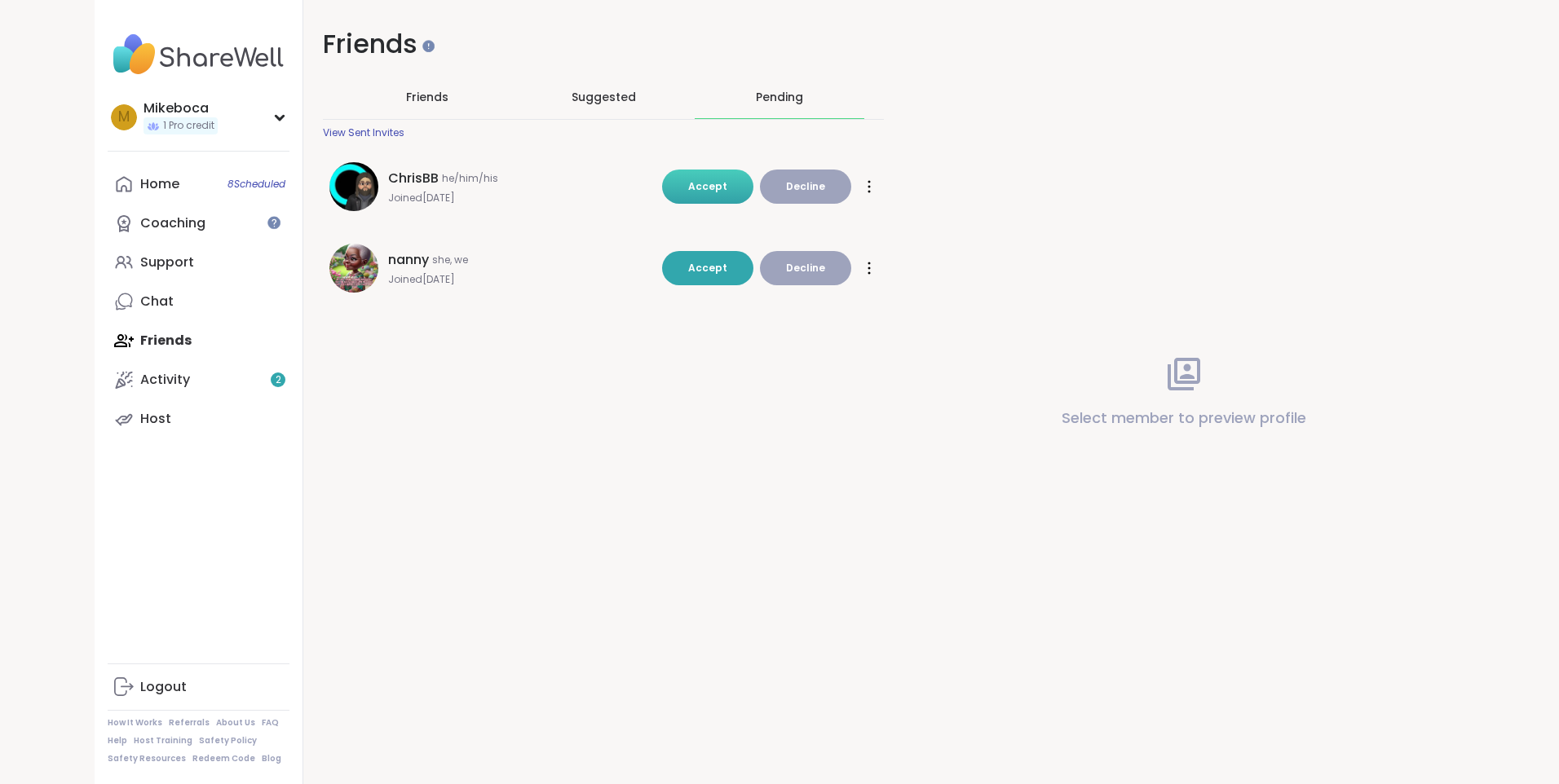
click at [688, 183] on button "Accept" at bounding box center [708, 186] width 92 height 34
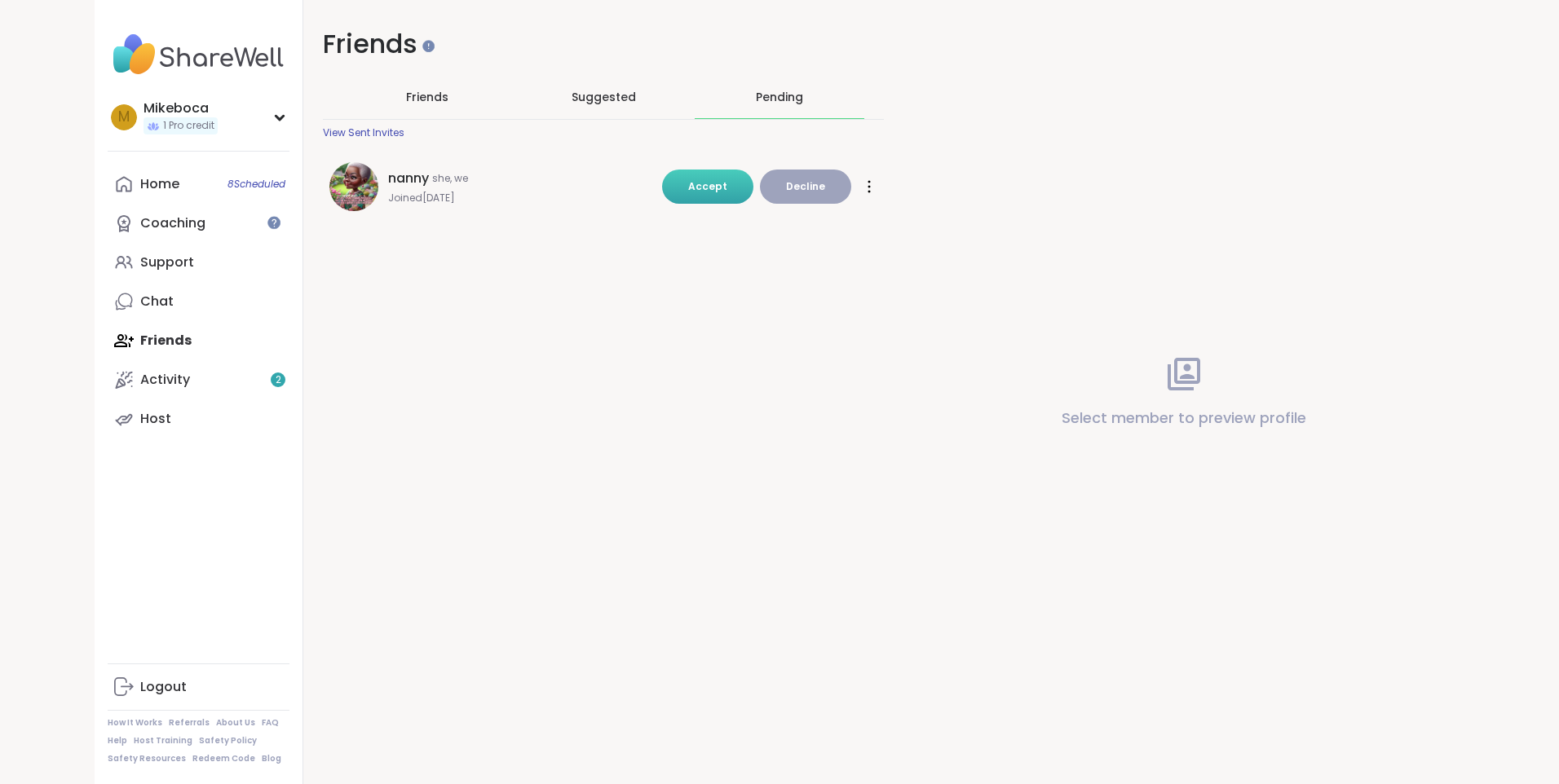
click at [700, 189] on span "Accept" at bounding box center [708, 186] width 39 height 14
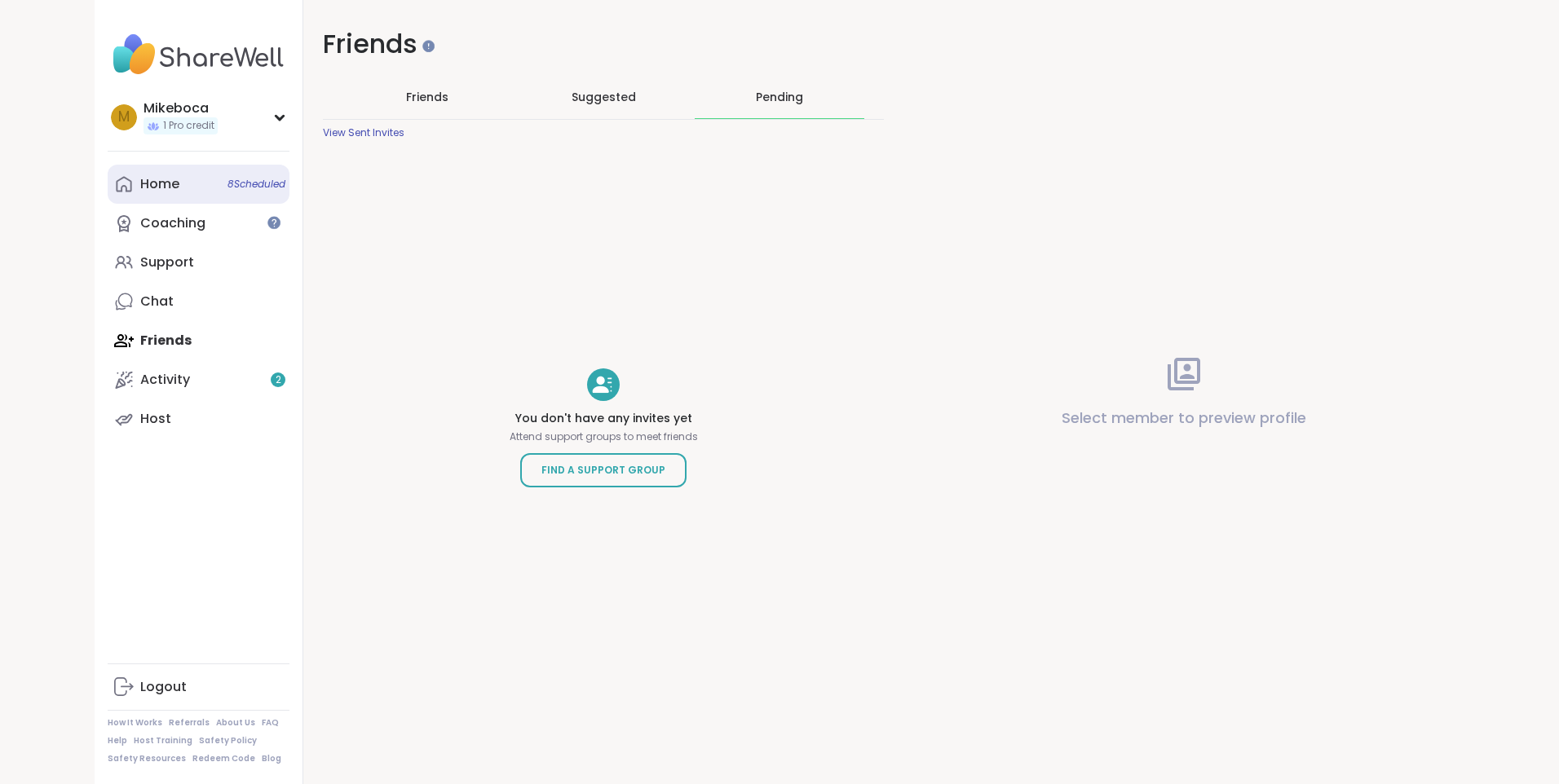
click at [204, 176] on link "Home 8 Scheduled" at bounding box center [199, 184] width 182 height 39
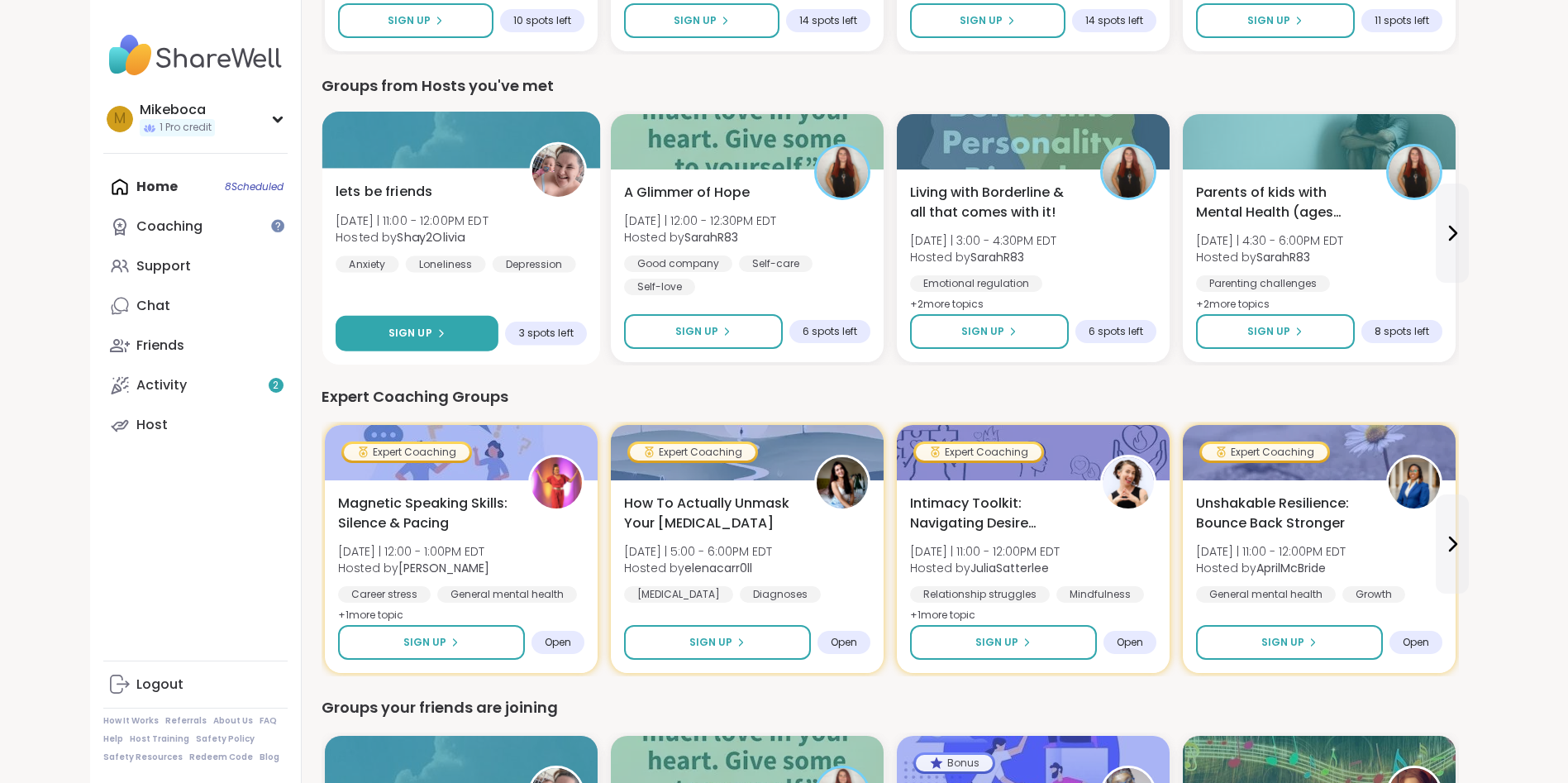
scroll to position [871, 0]
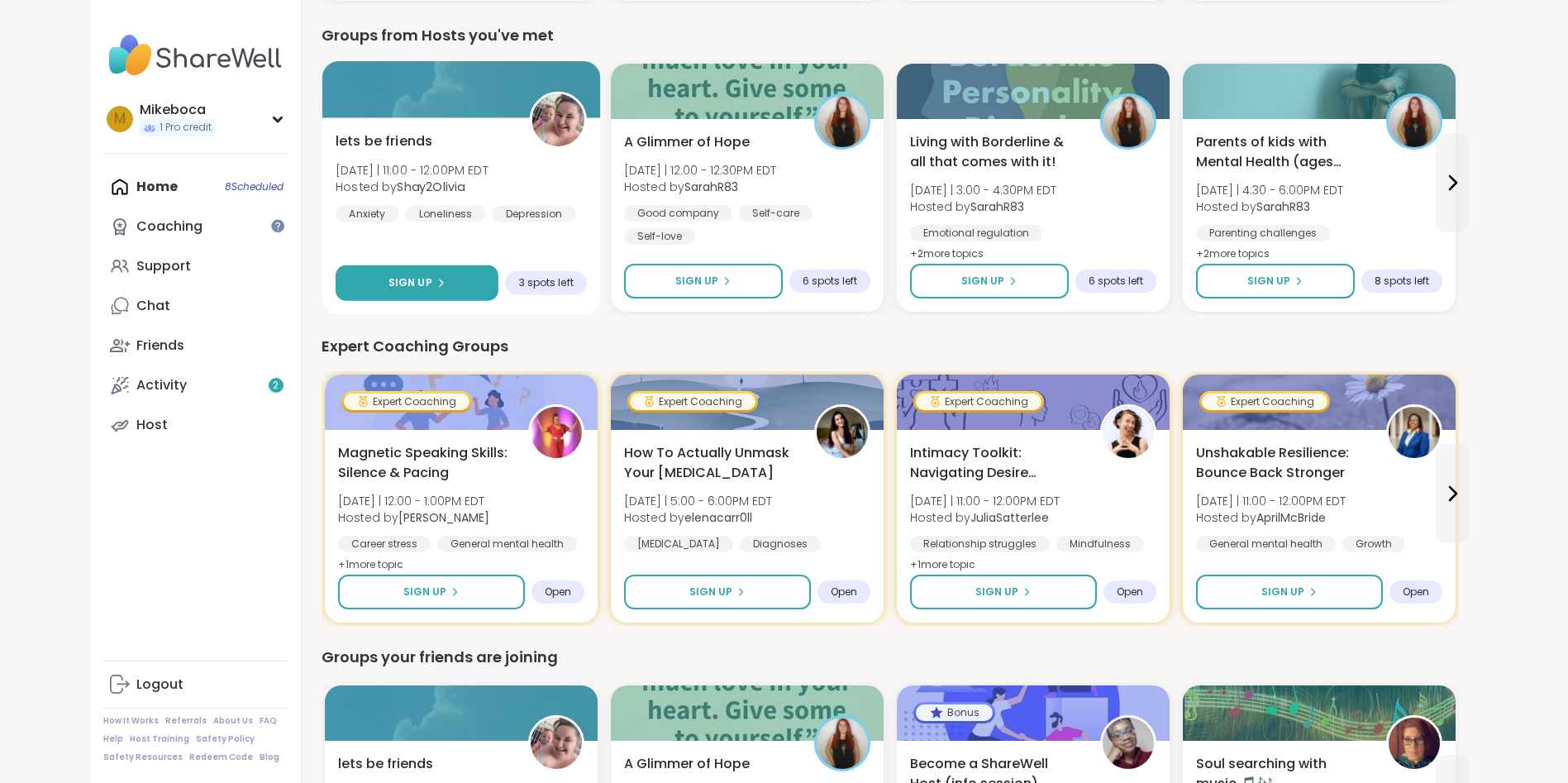
click at [397, 279] on span "Sign Up" at bounding box center [410, 283] width 44 height 15
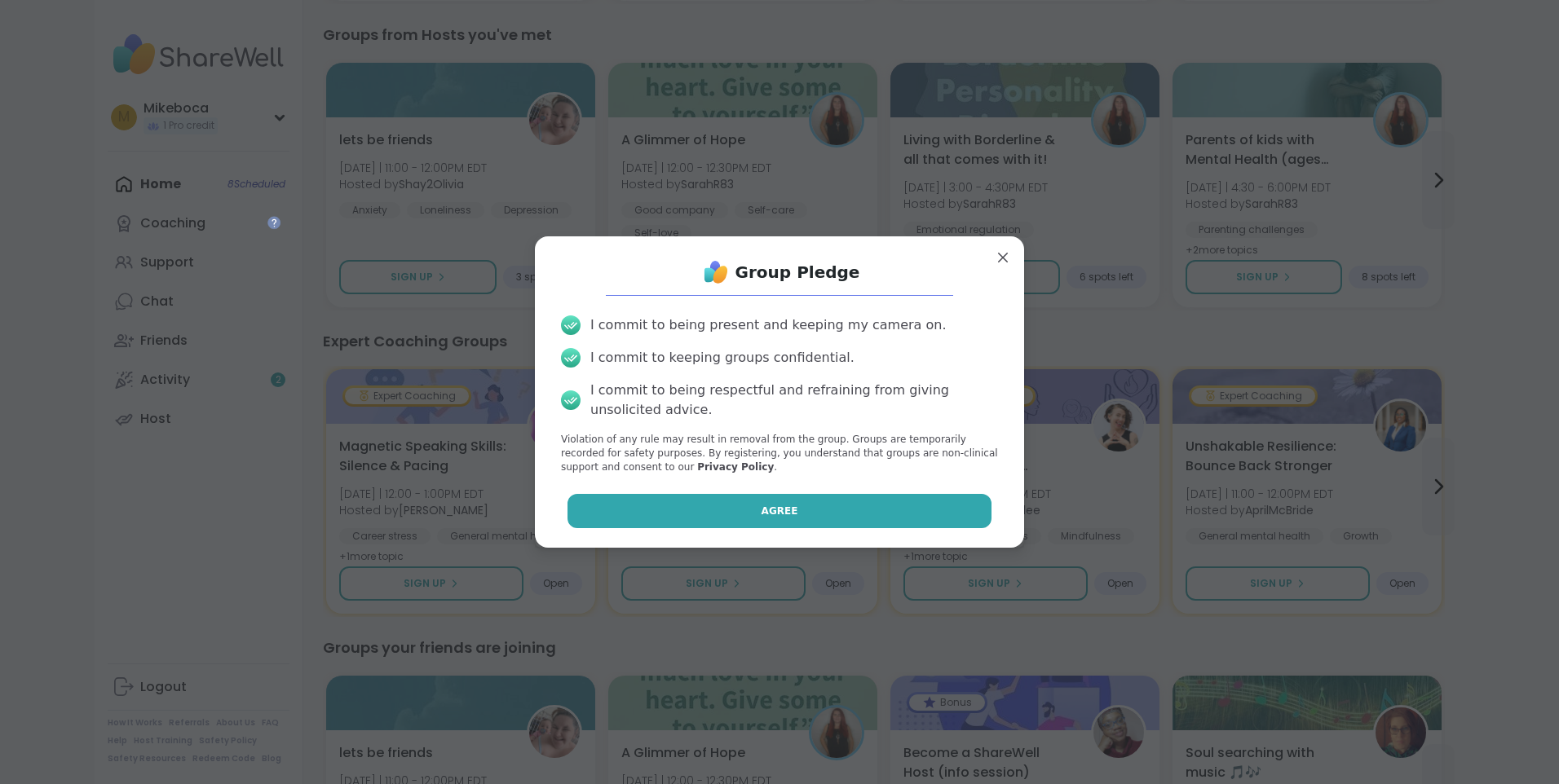
click at [762, 504] on span "Agree" at bounding box center [780, 510] width 37 height 15
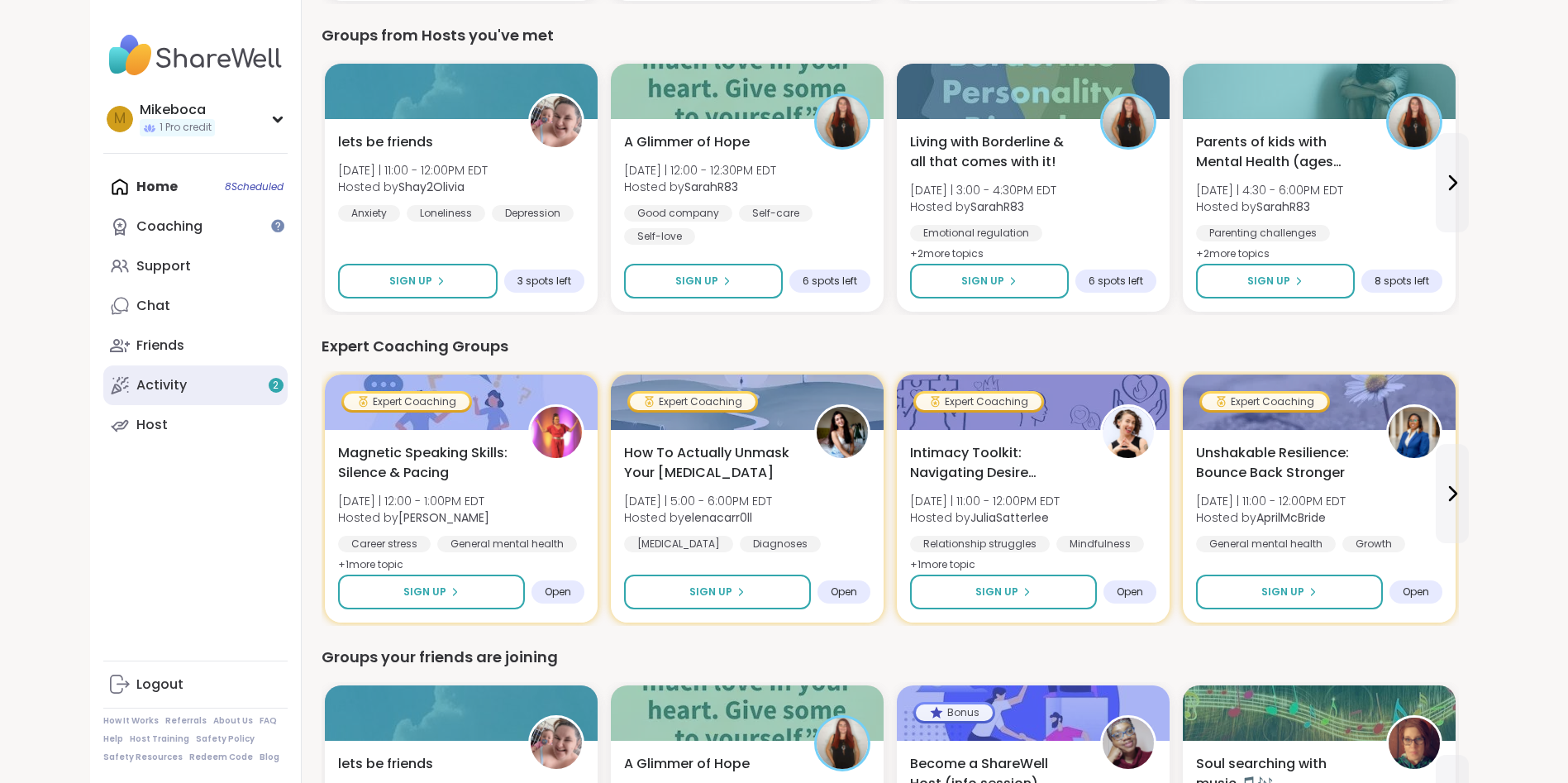
click at [196, 393] on link "Activity 2" at bounding box center [195, 385] width 185 height 40
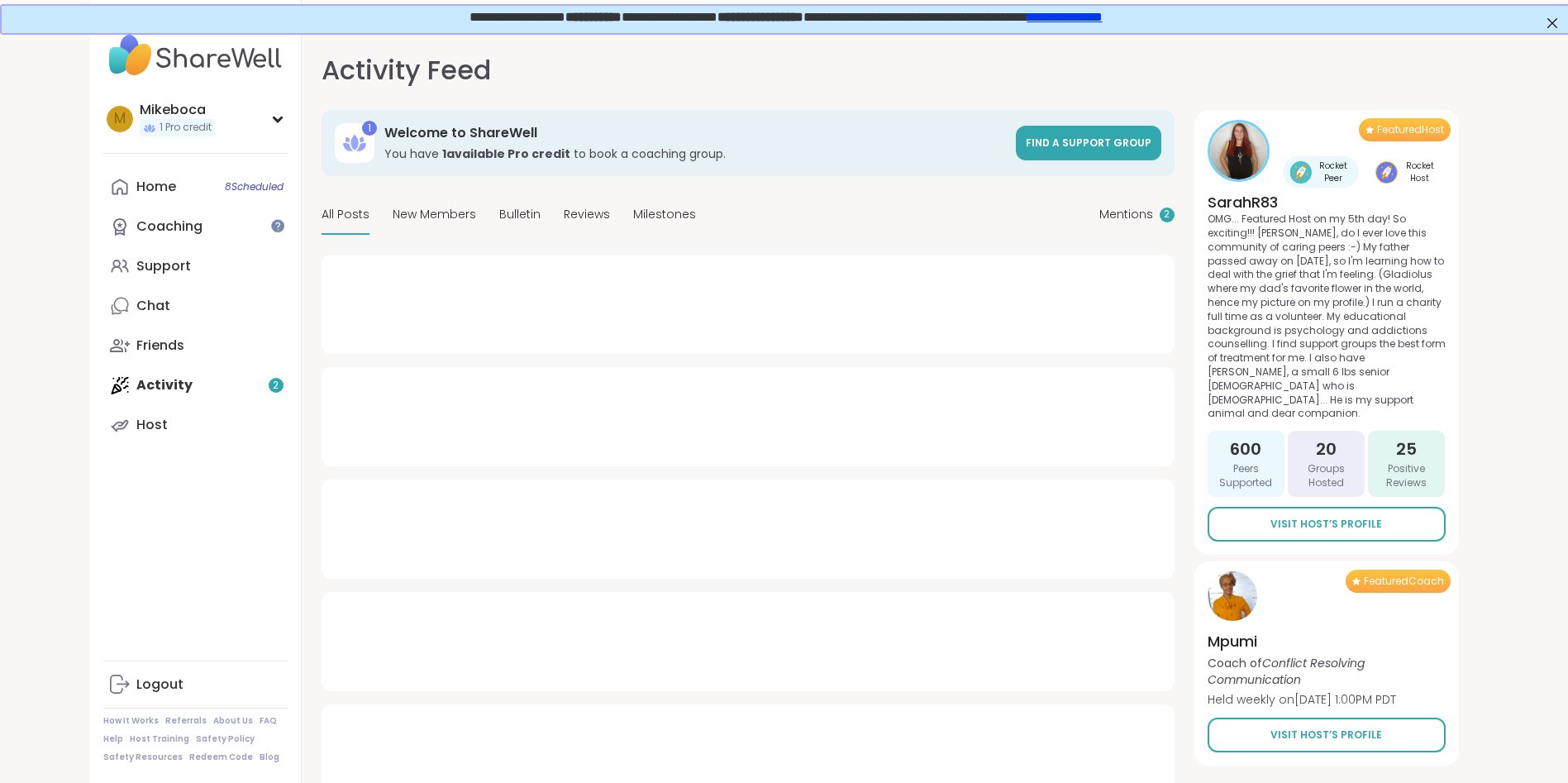
type textarea "*"
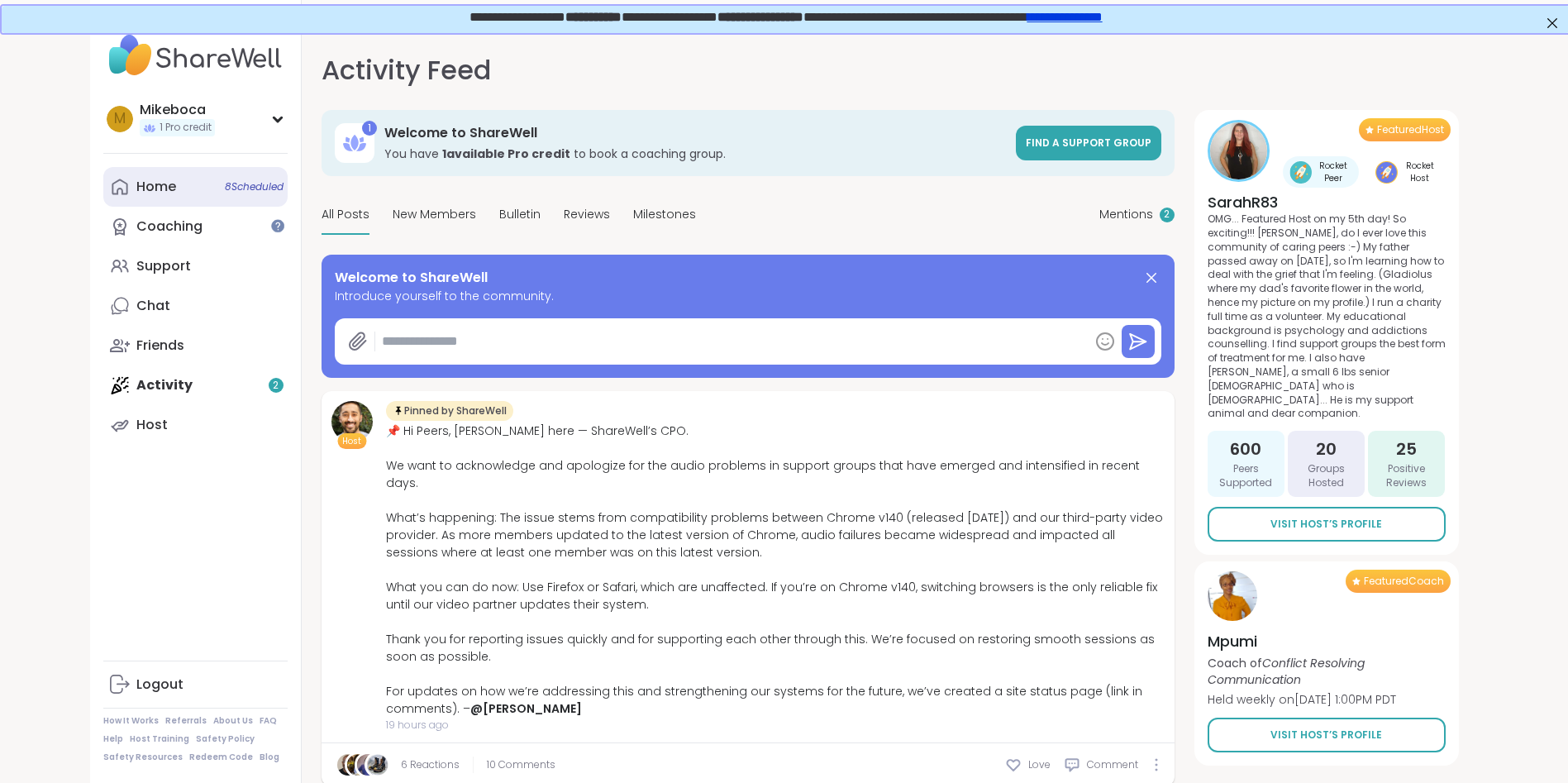
click at [249, 183] on span "8 Scheduled" at bounding box center [254, 186] width 58 height 13
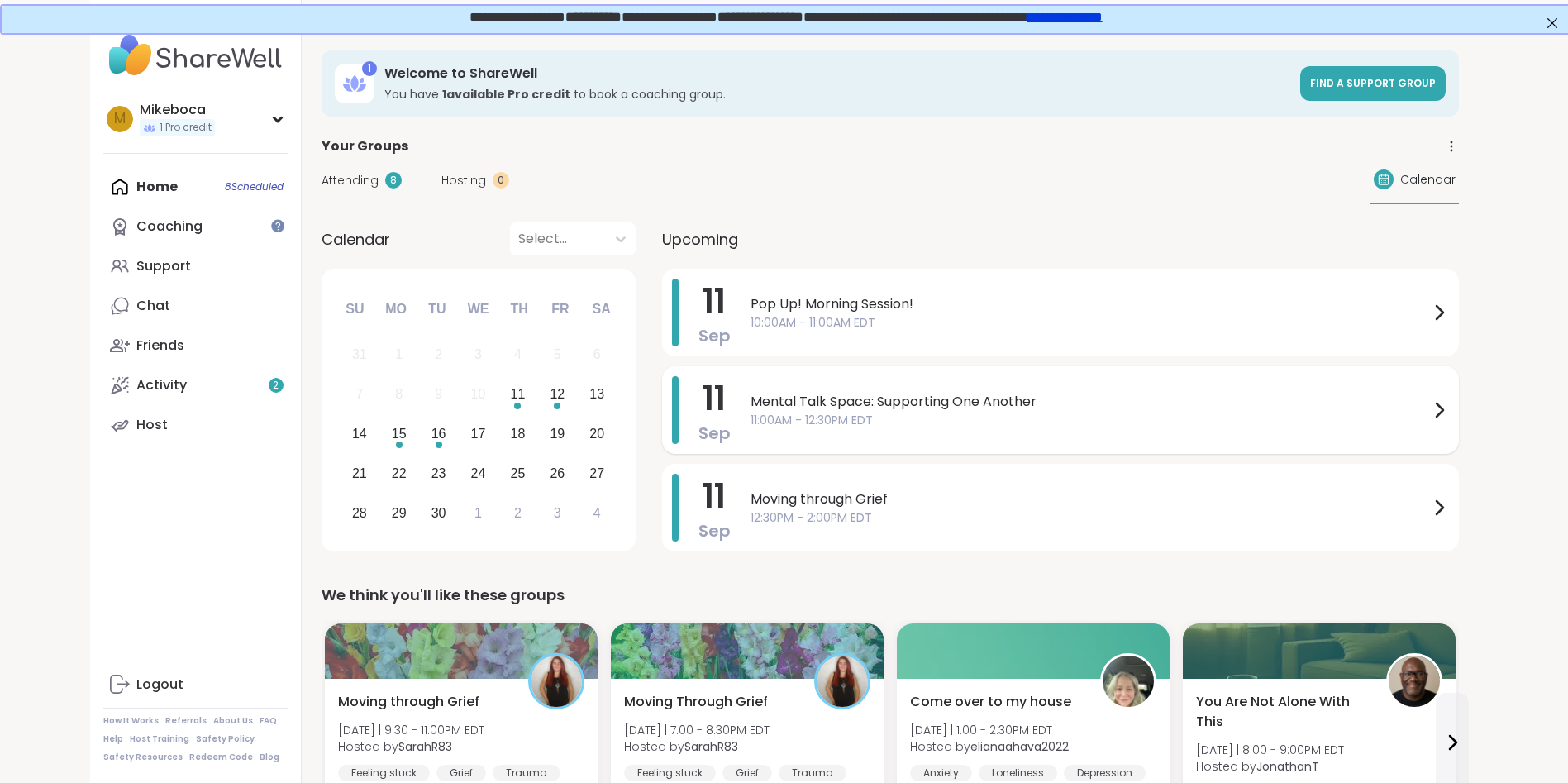
scroll to position [83, 0]
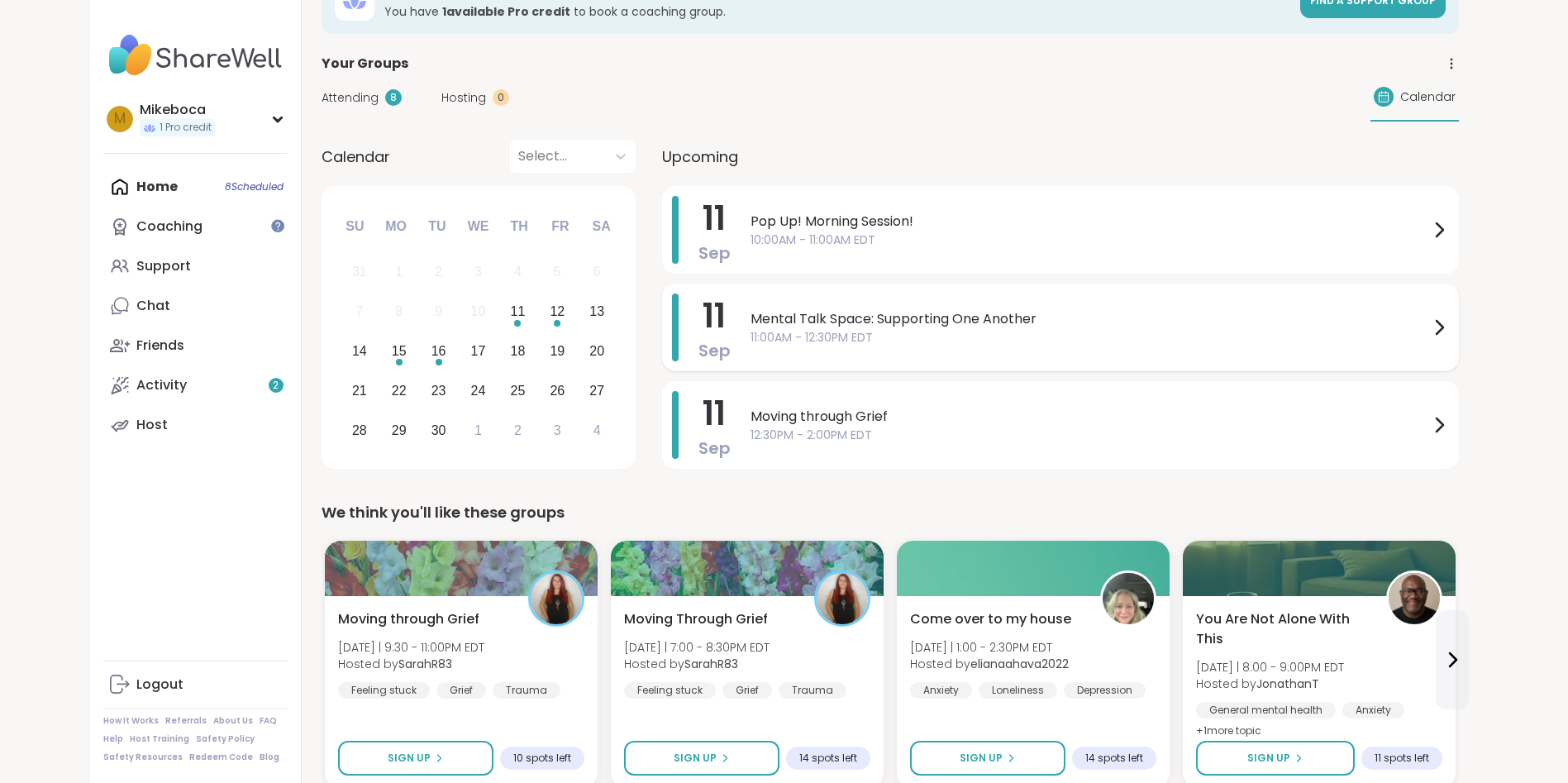
click at [789, 317] on span "Mental Talk Space: Supporting One Another" at bounding box center [1090, 319] width 678 height 19
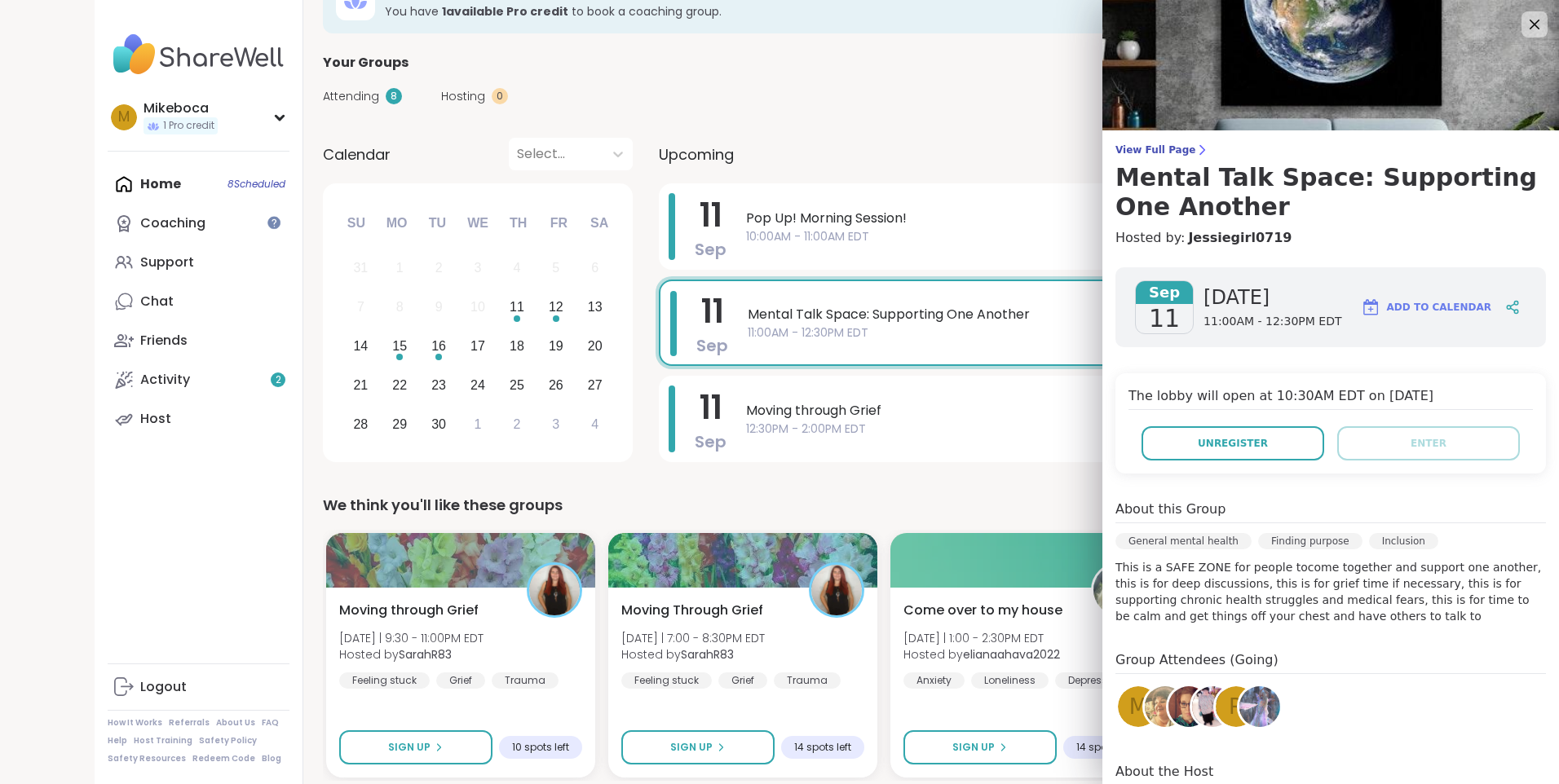
click at [1429, 402] on h4 "The lobby will open at 10:30AM EDT on [DATE]" at bounding box center [1331, 398] width 404 height 24
click at [1530, 25] on icon at bounding box center [1535, 24] width 10 height 10
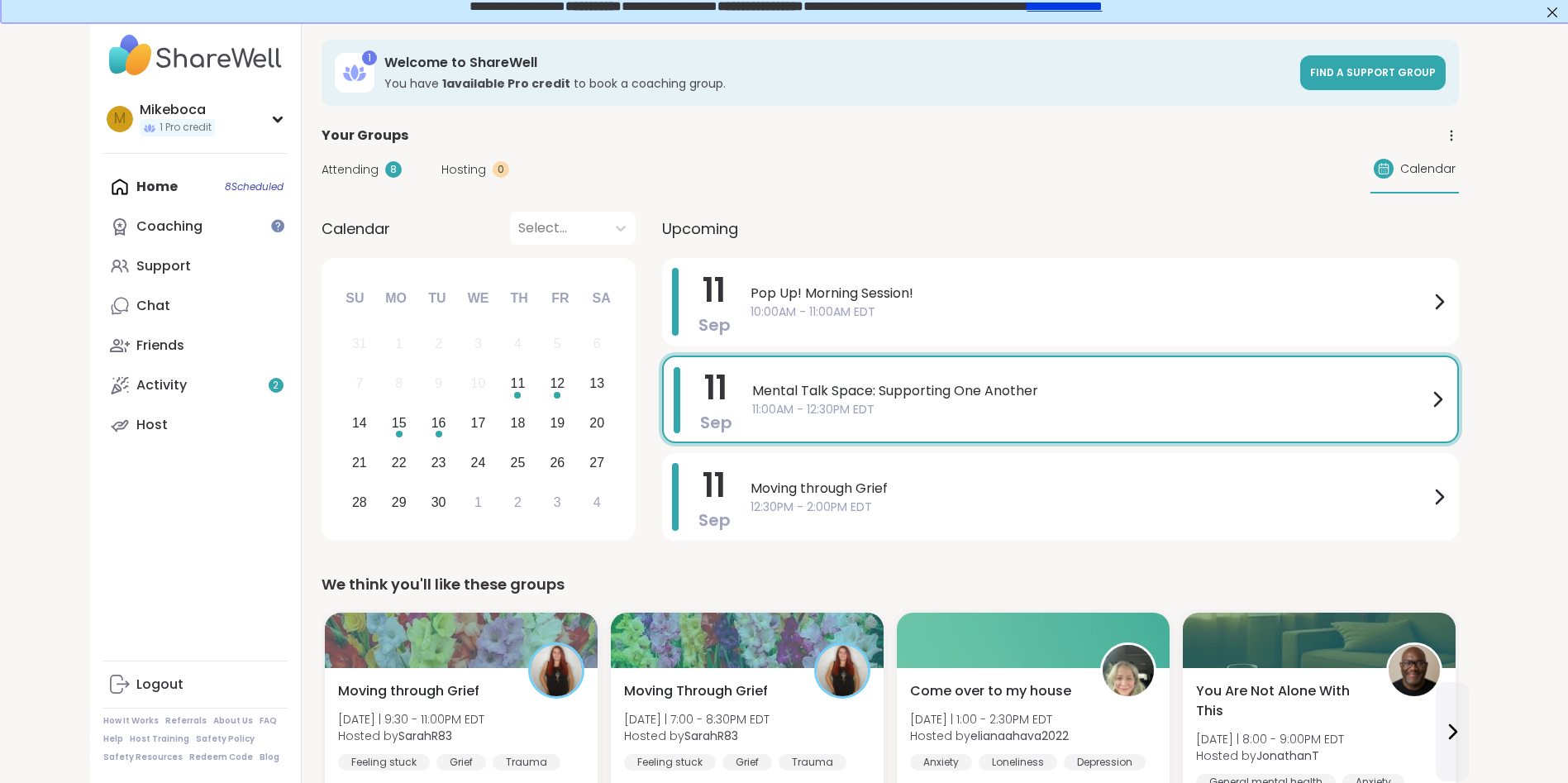
scroll to position [0, 0]
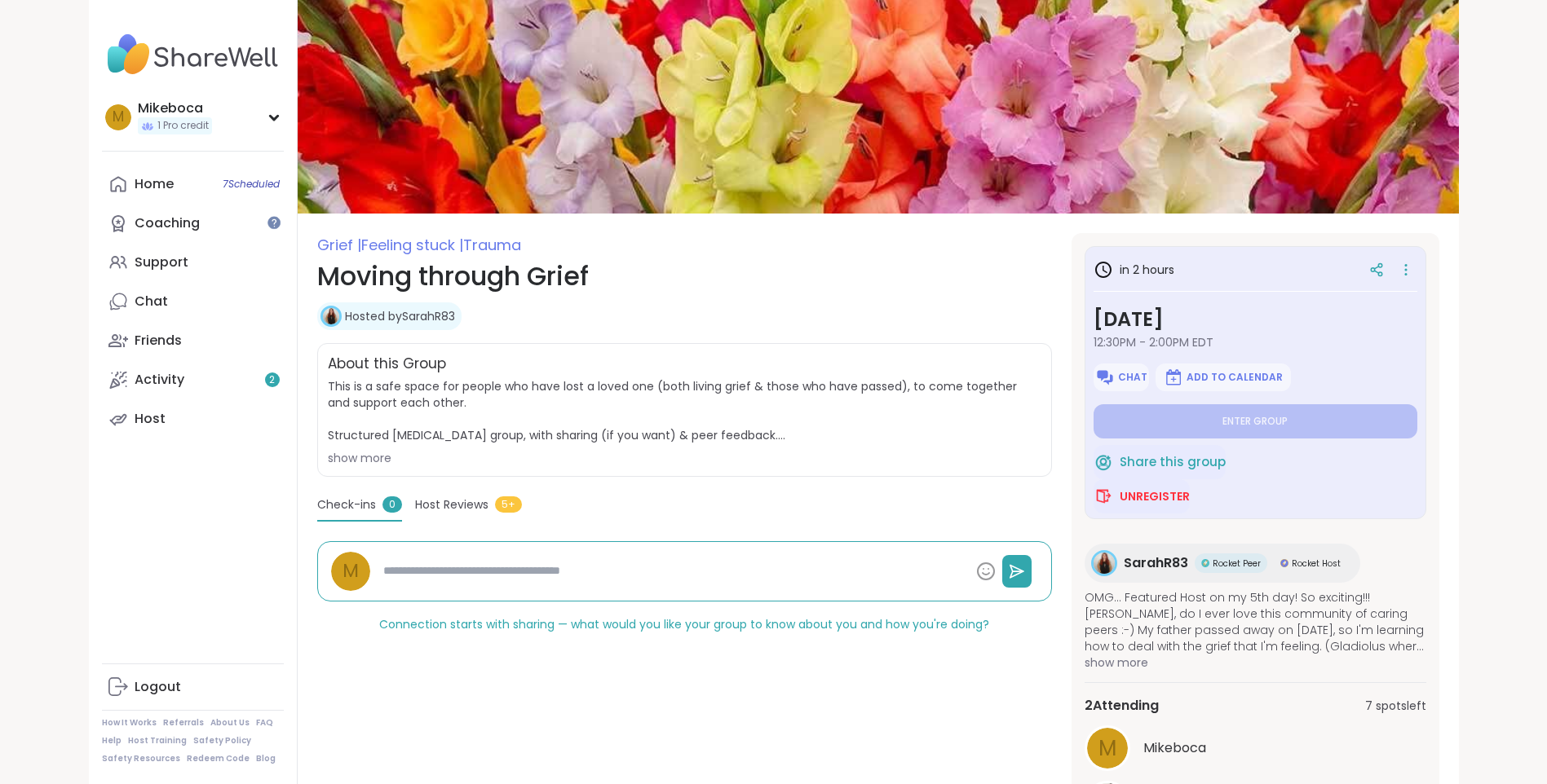
click at [699, 260] on h1 "Moving through Grief" at bounding box center [684, 276] width 735 height 39
click at [732, 312] on div "Hosted by SarahR83" at bounding box center [684, 316] width 735 height 28
type textarea "*"
